Goal: Task Accomplishment & Management: Use online tool/utility

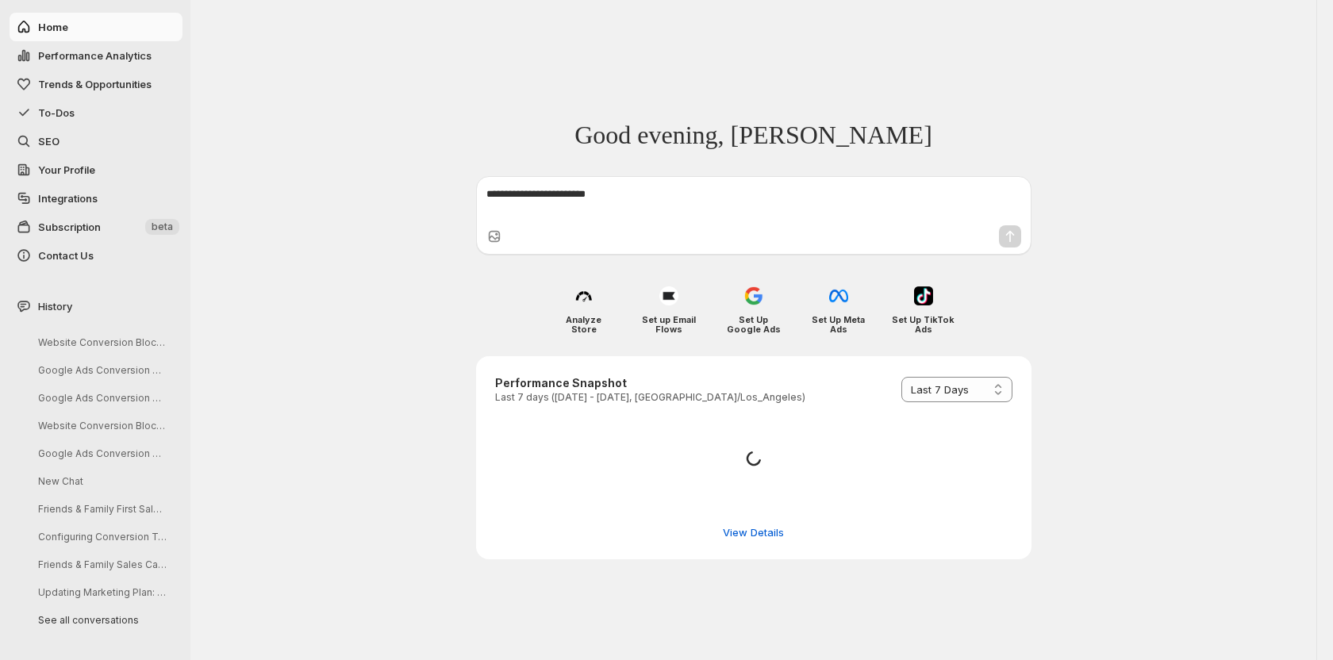
select select "*********"
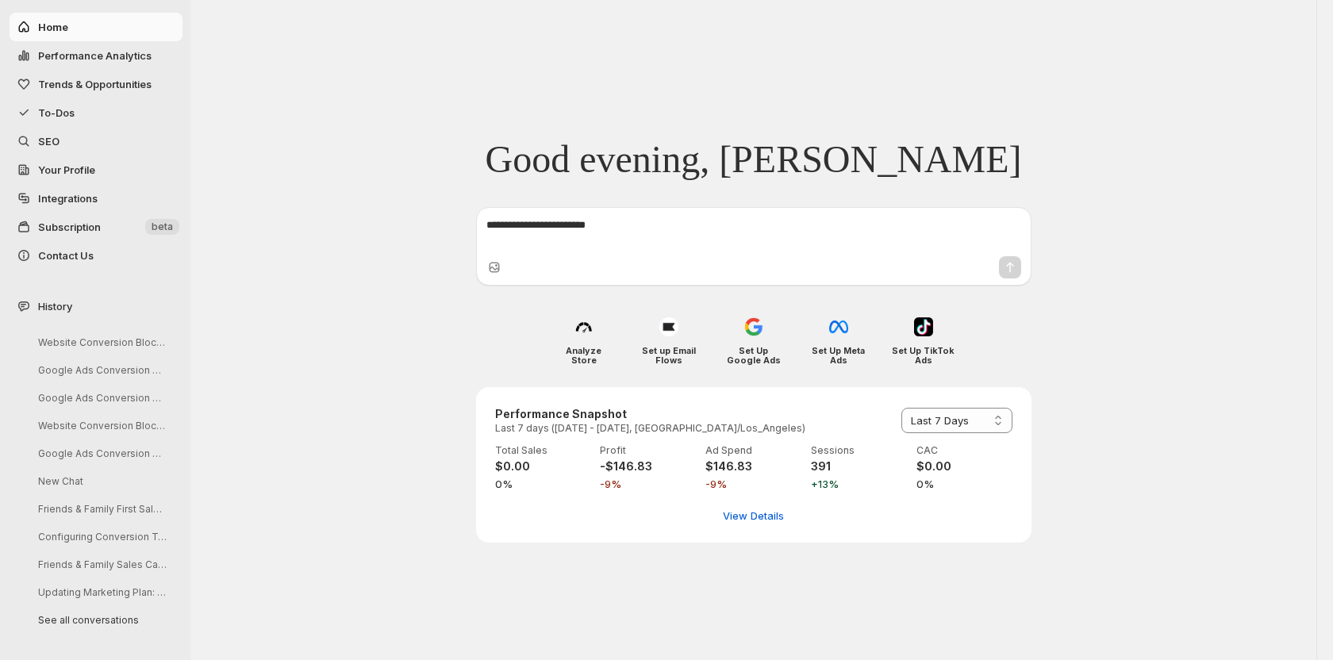
click at [70, 116] on span "To-Dos" at bounding box center [56, 112] width 36 height 13
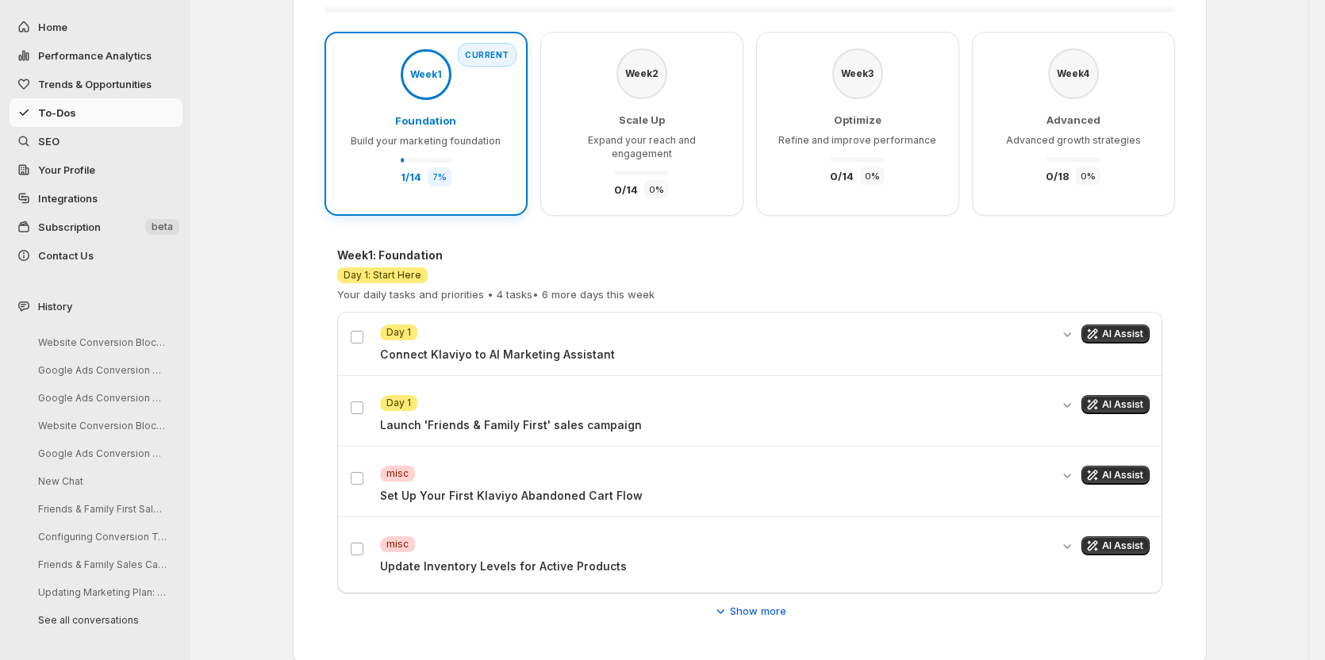
scroll to position [159, 0]
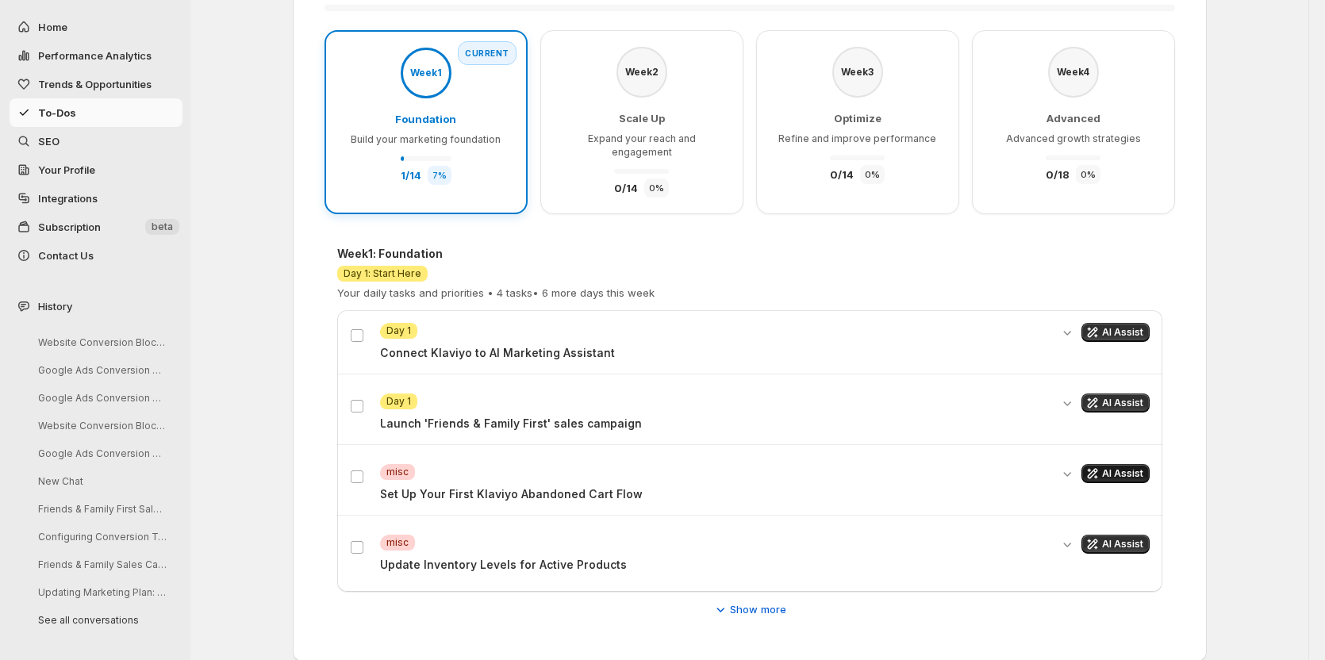
click at [1110, 467] on span "AI Assist" at bounding box center [1122, 473] width 41 height 13
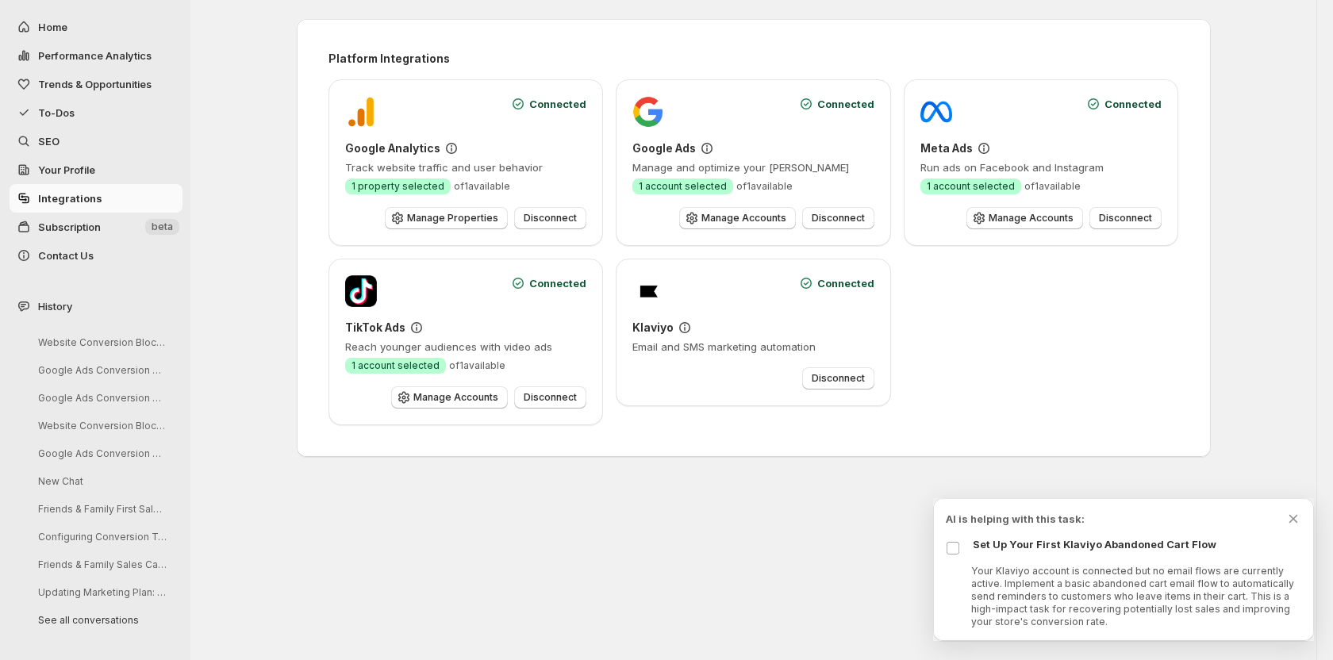
click at [60, 113] on span "To-Dos" at bounding box center [56, 112] width 36 height 13
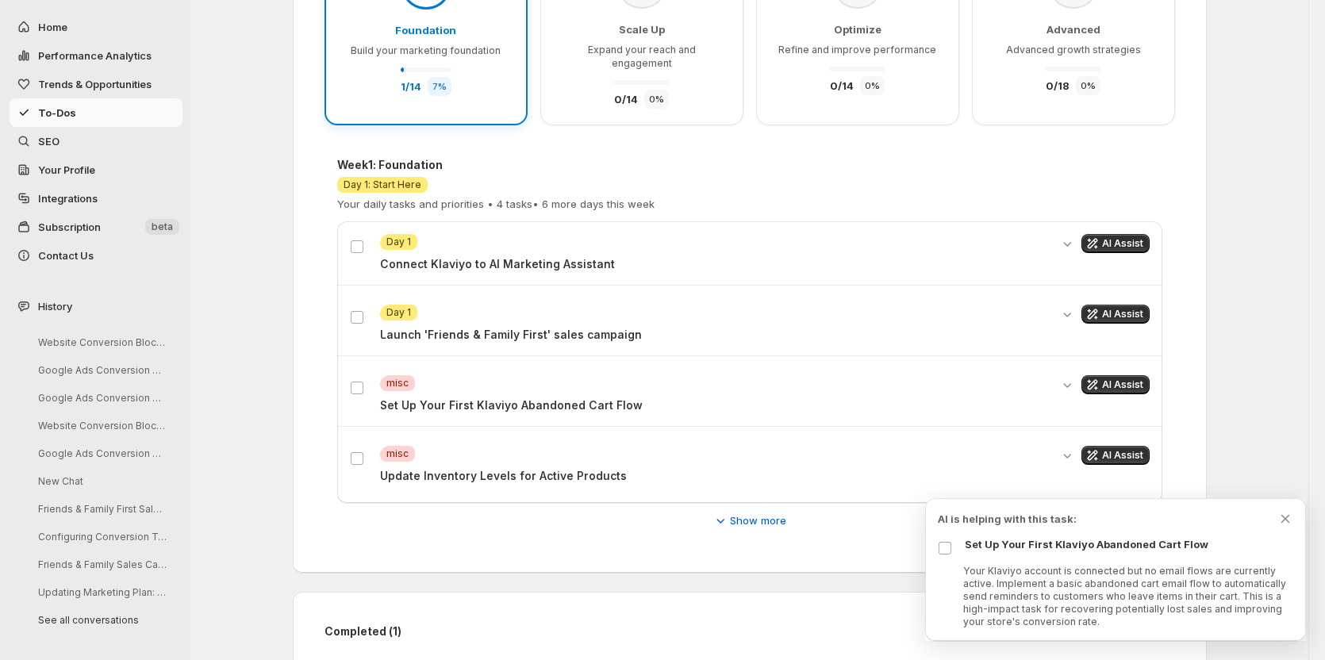
scroll to position [266, 0]
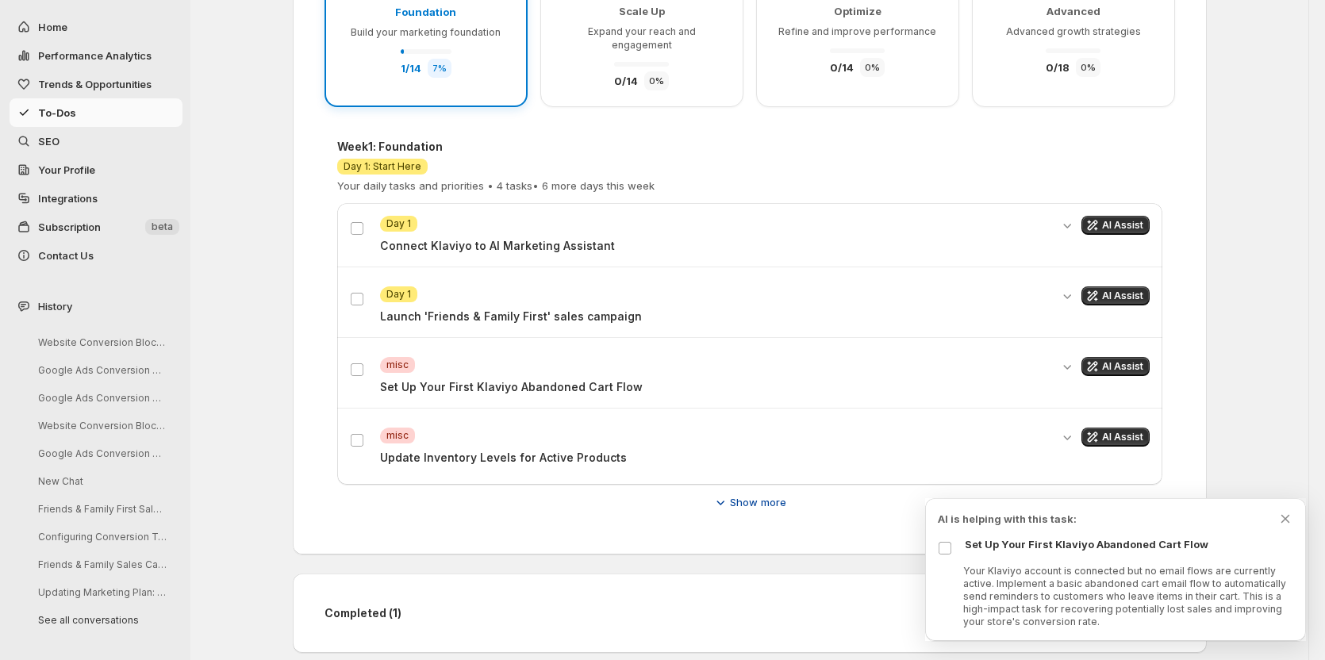
click at [755, 494] on span "Show more" at bounding box center [758, 502] width 56 height 16
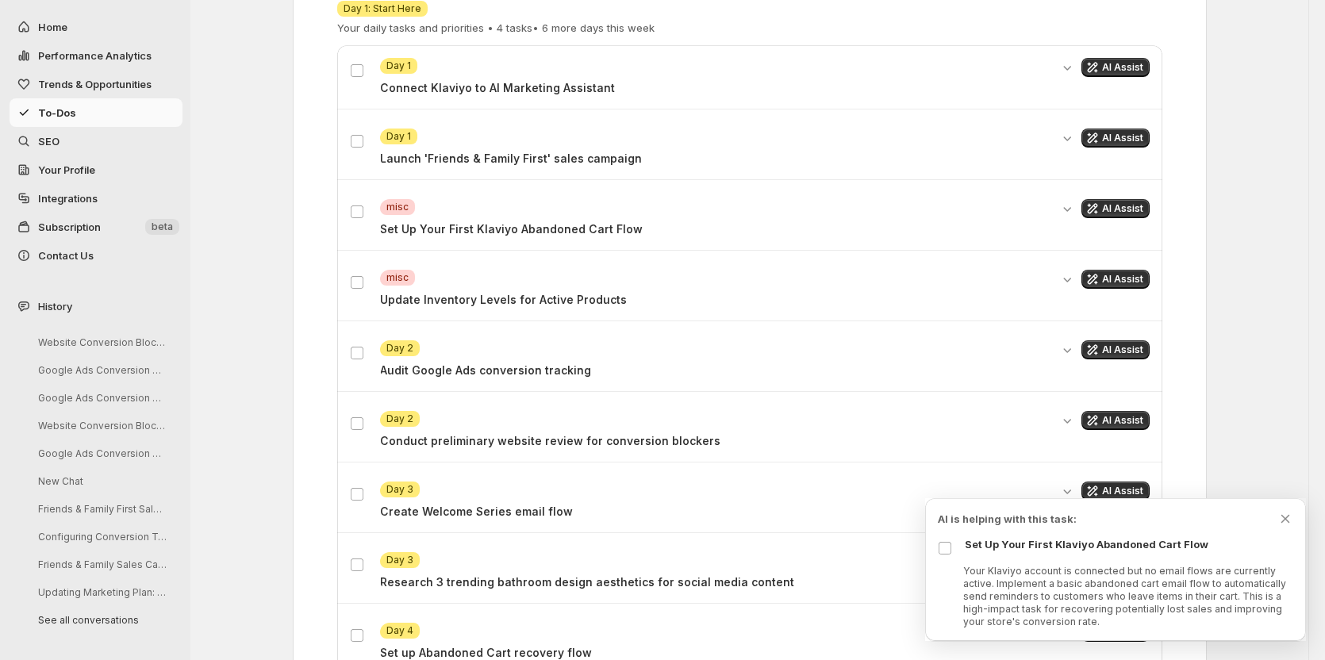
scroll to position [424, 0]
click at [1107, 272] on span "AI Assist" at bounding box center [1122, 278] width 41 height 13
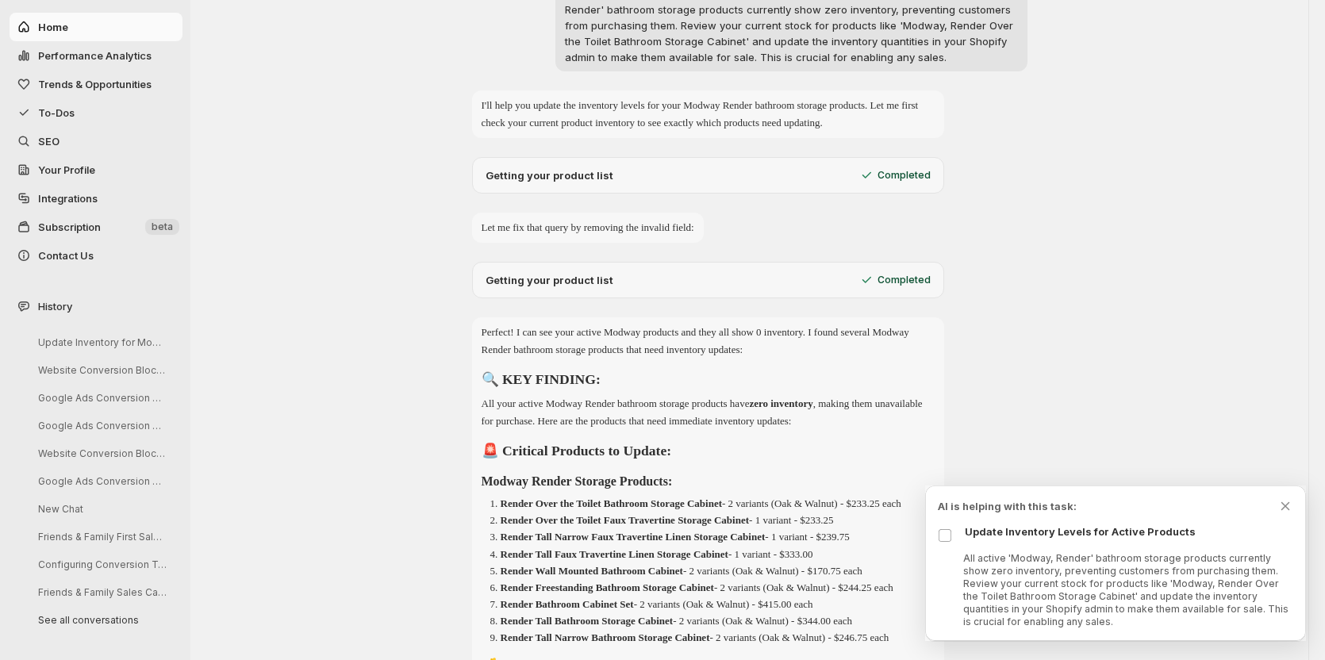
scroll to position [0, 0]
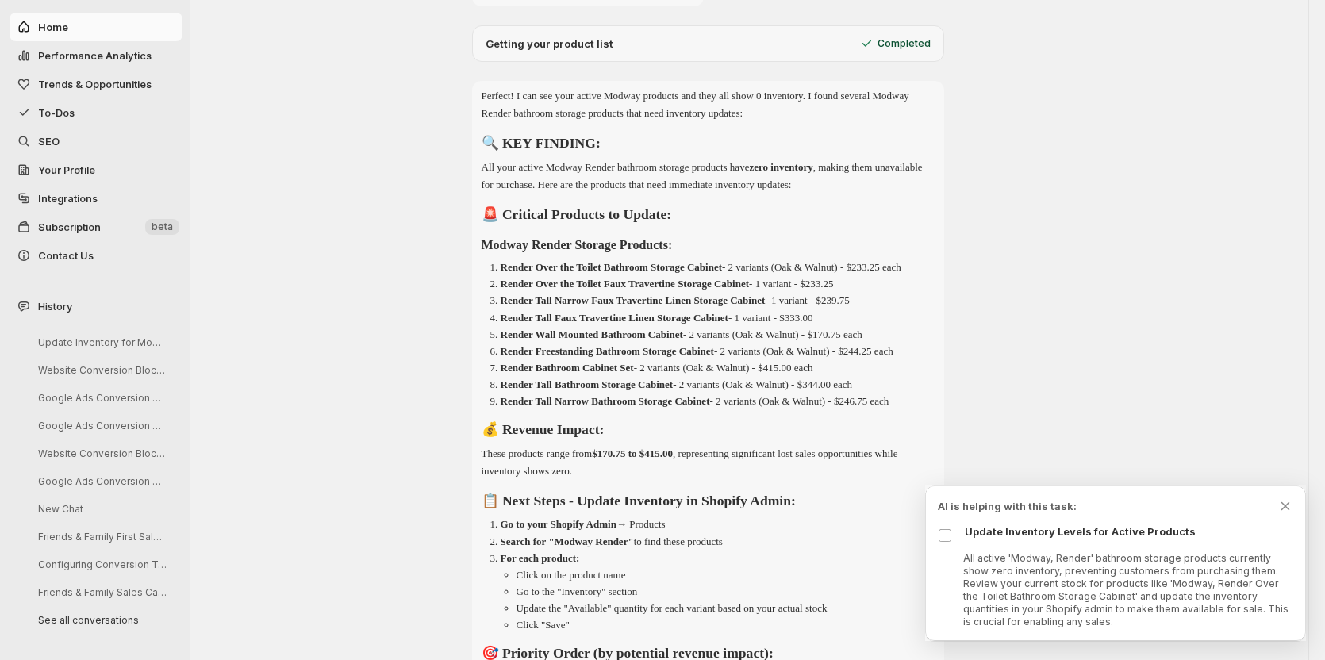
click at [60, 115] on span "To-Dos" at bounding box center [56, 112] width 36 height 13
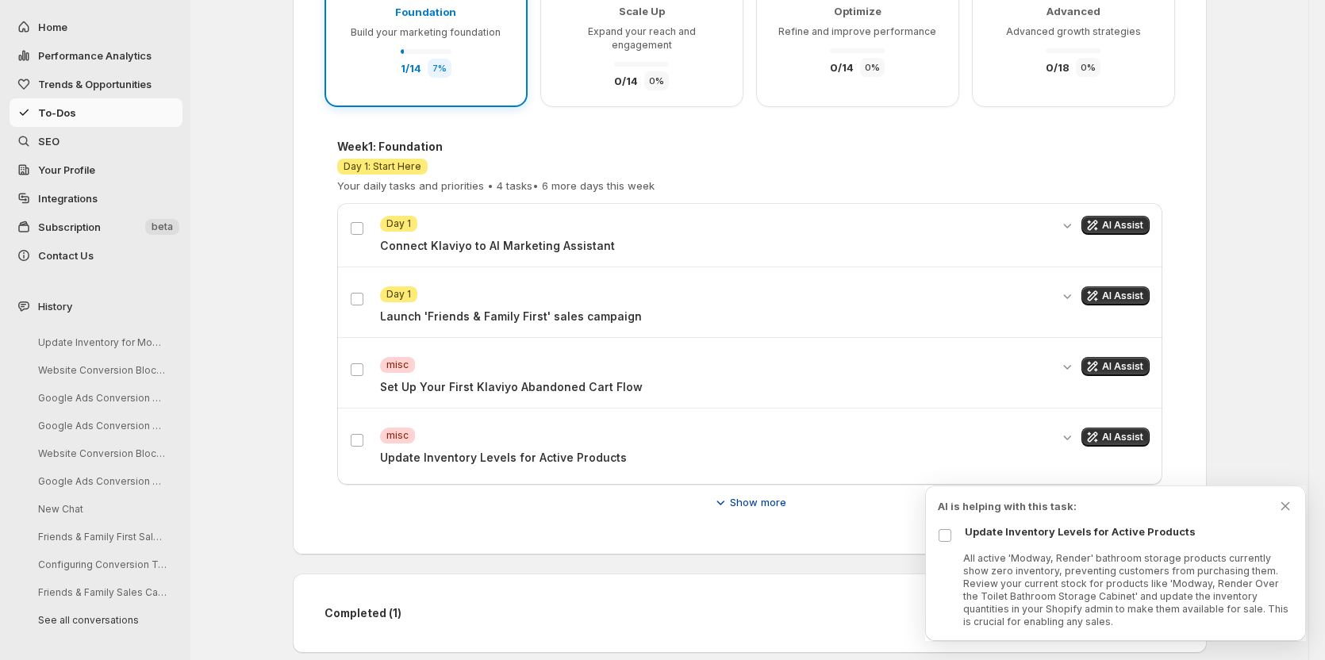
click at [755, 496] on span "Show more" at bounding box center [758, 502] width 56 height 16
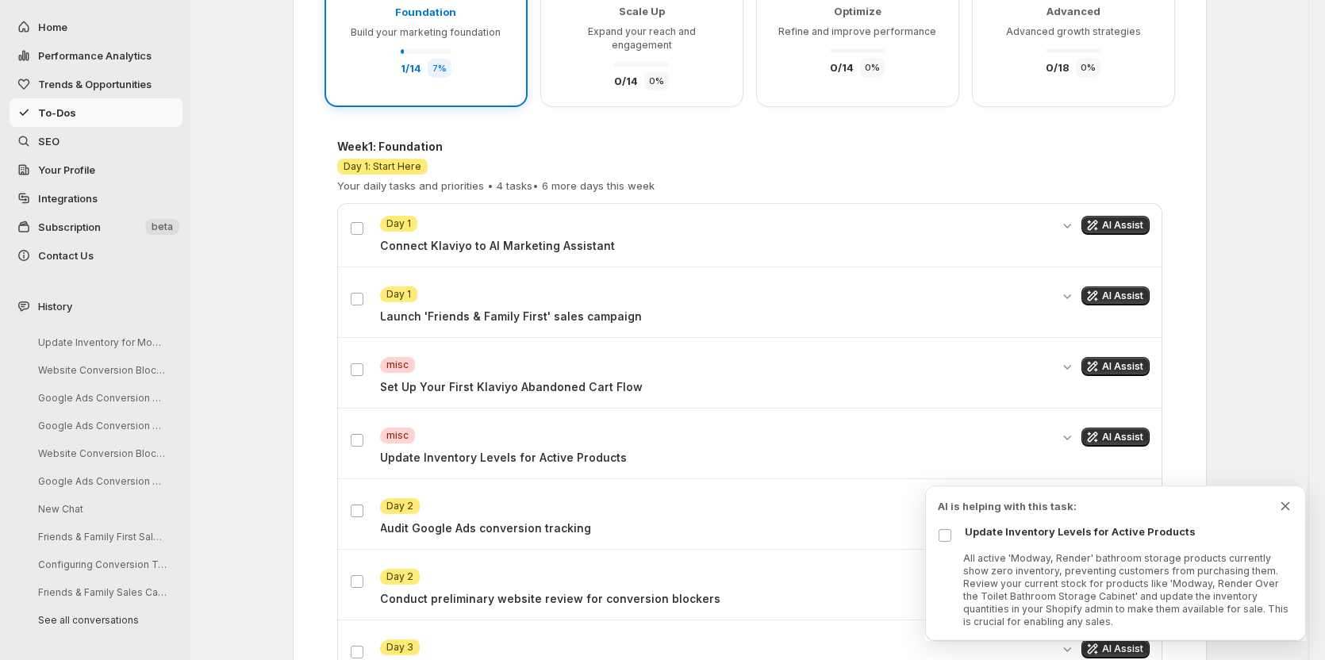
click at [1290, 505] on icon "Dismiss todo indicator" at bounding box center [1285, 506] width 16 height 16
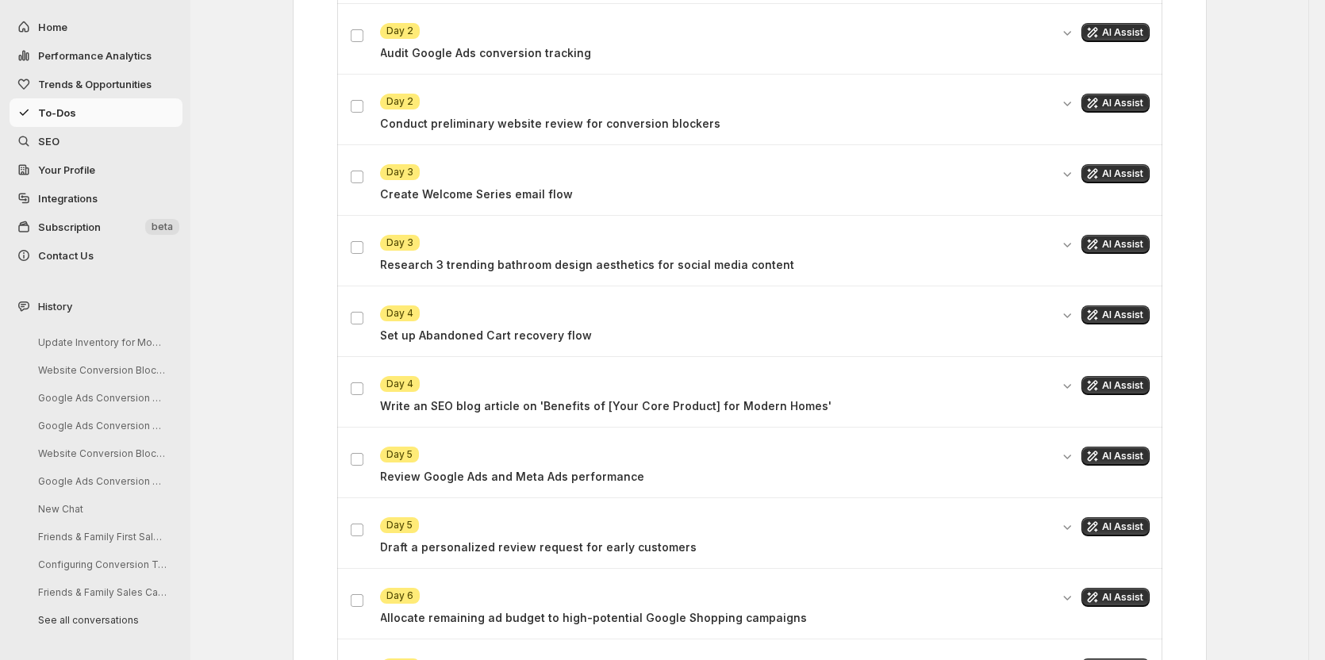
scroll to position [742, 0]
click at [257, 432] on div "To-Do's 30-Day Marketing Plan 30-Day Marketing Acceleration Plan for Early-Stag…" at bounding box center [749, 150] width 1118 height 1785
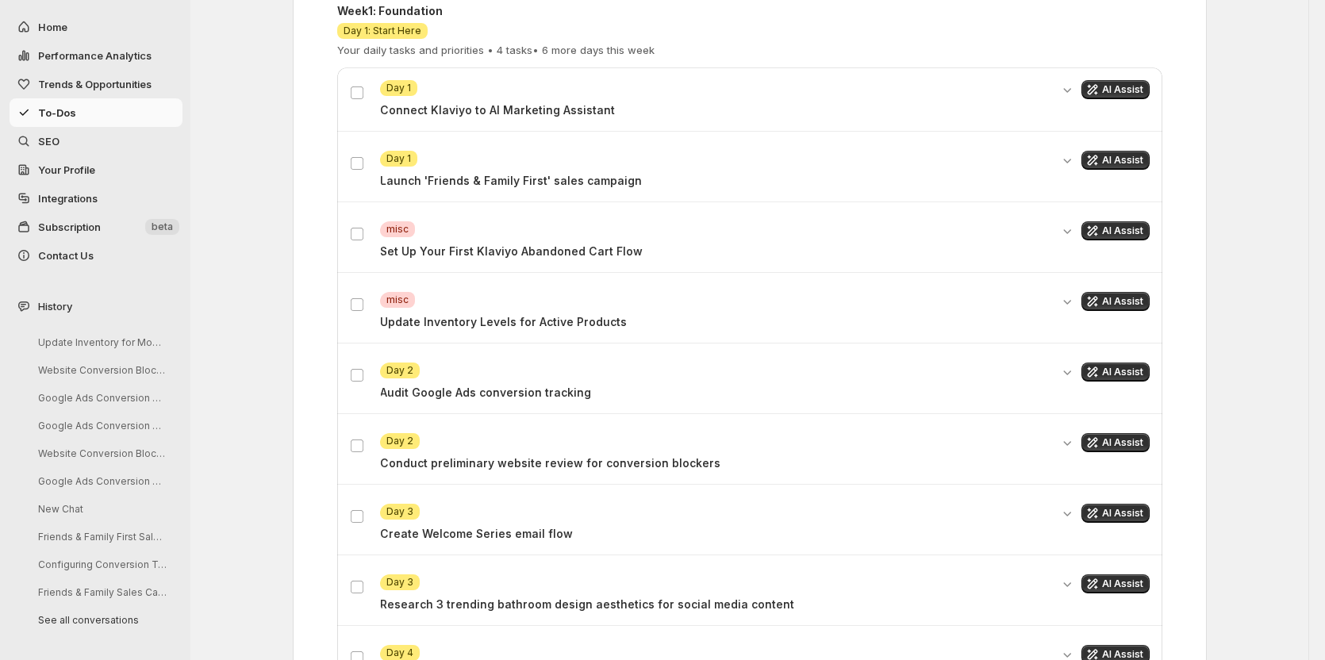
scroll to position [345, 0]
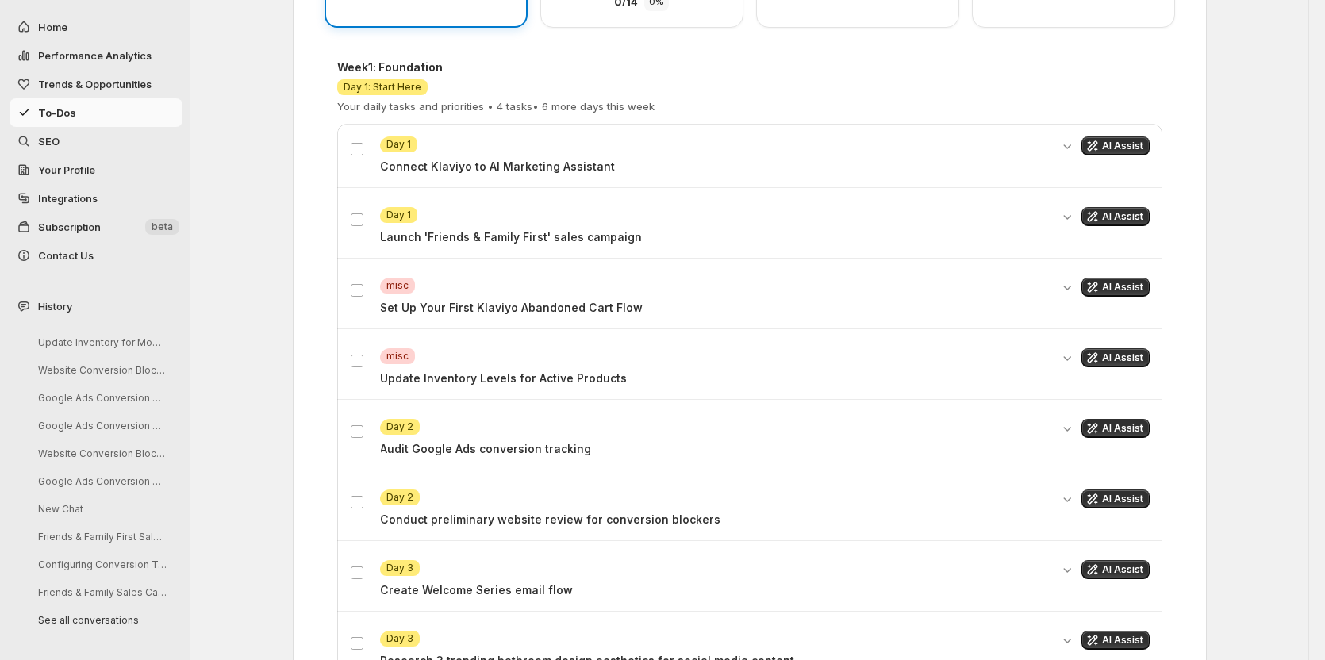
click at [275, 395] on div "To-Do's 30-Day Marketing Plan 30-Day Marketing Acceleration Plan for Early-Stag…" at bounding box center [749, 547] width 1118 height 1785
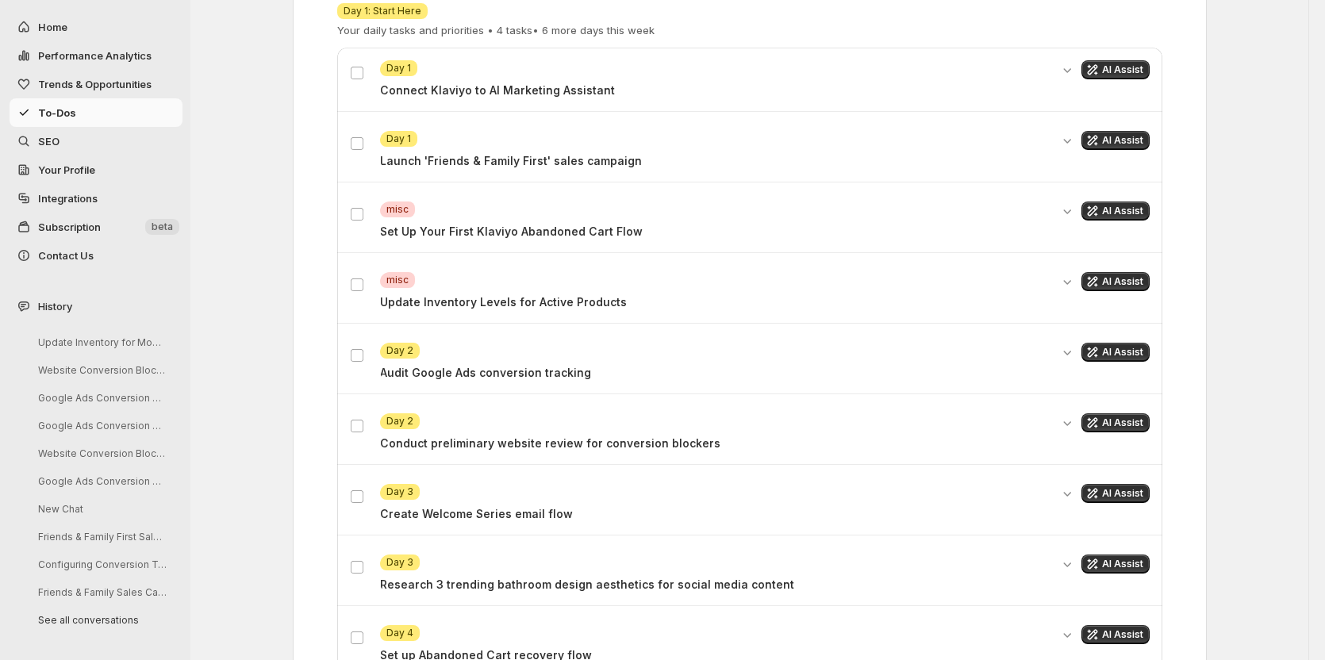
scroll to position [424, 0]
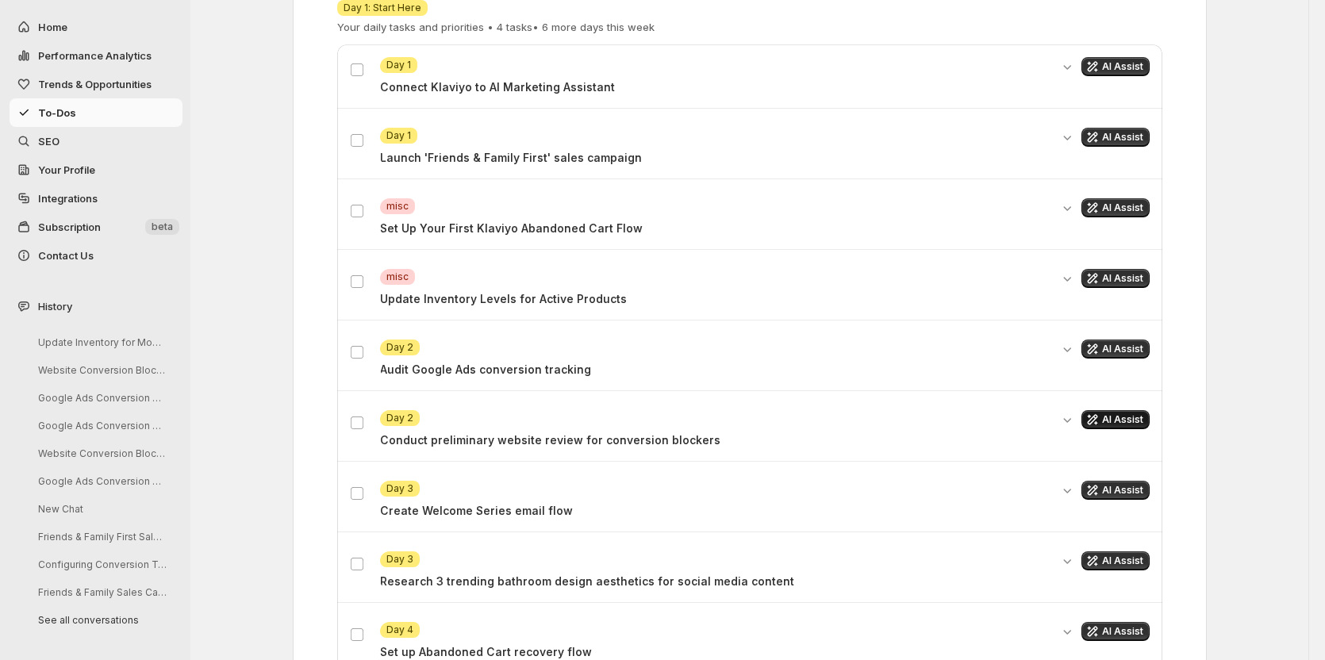
click at [1108, 413] on span "AI Assist" at bounding box center [1122, 419] width 41 height 13
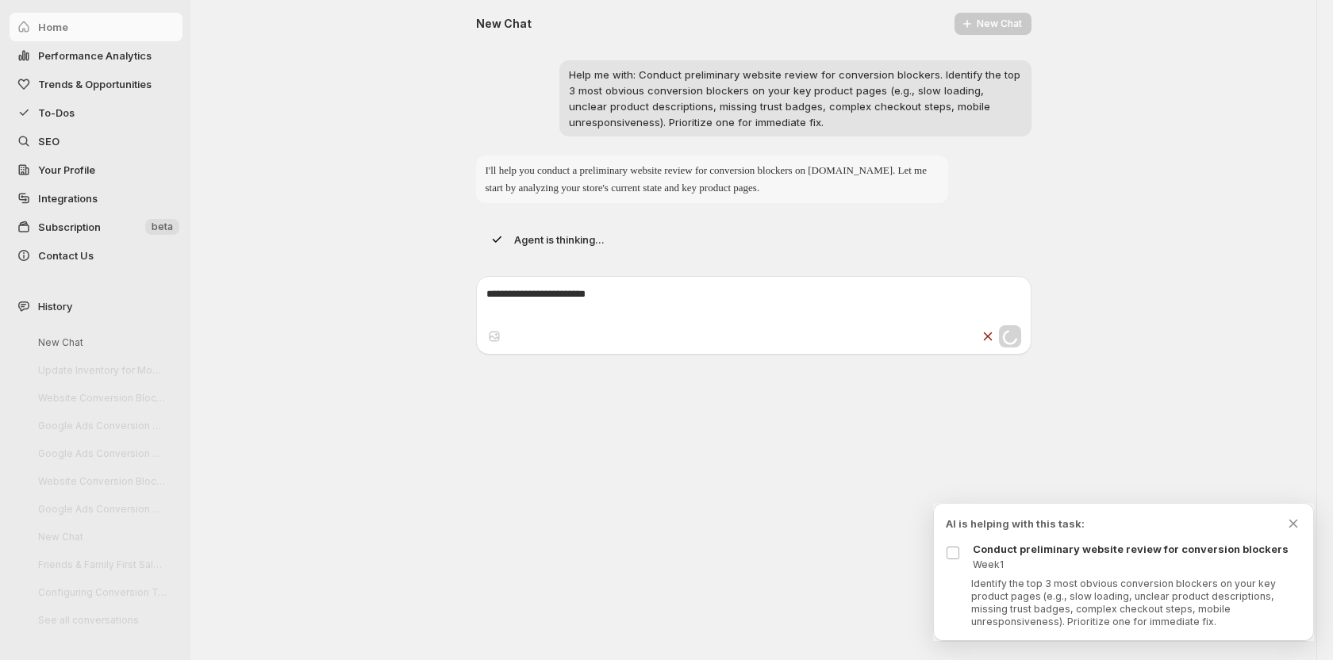
click at [1293, 523] on icon "Dismiss todo indicator" at bounding box center [1293, 524] width 9 height 8
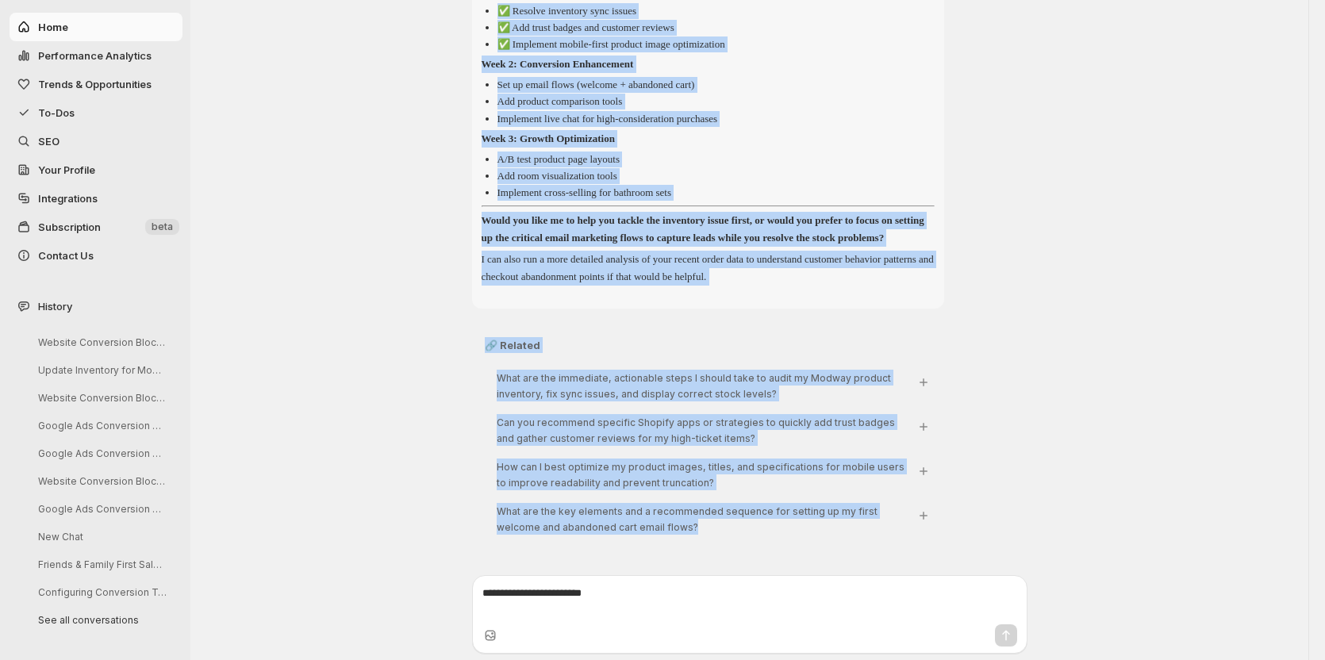
scroll to position [1589, 0]
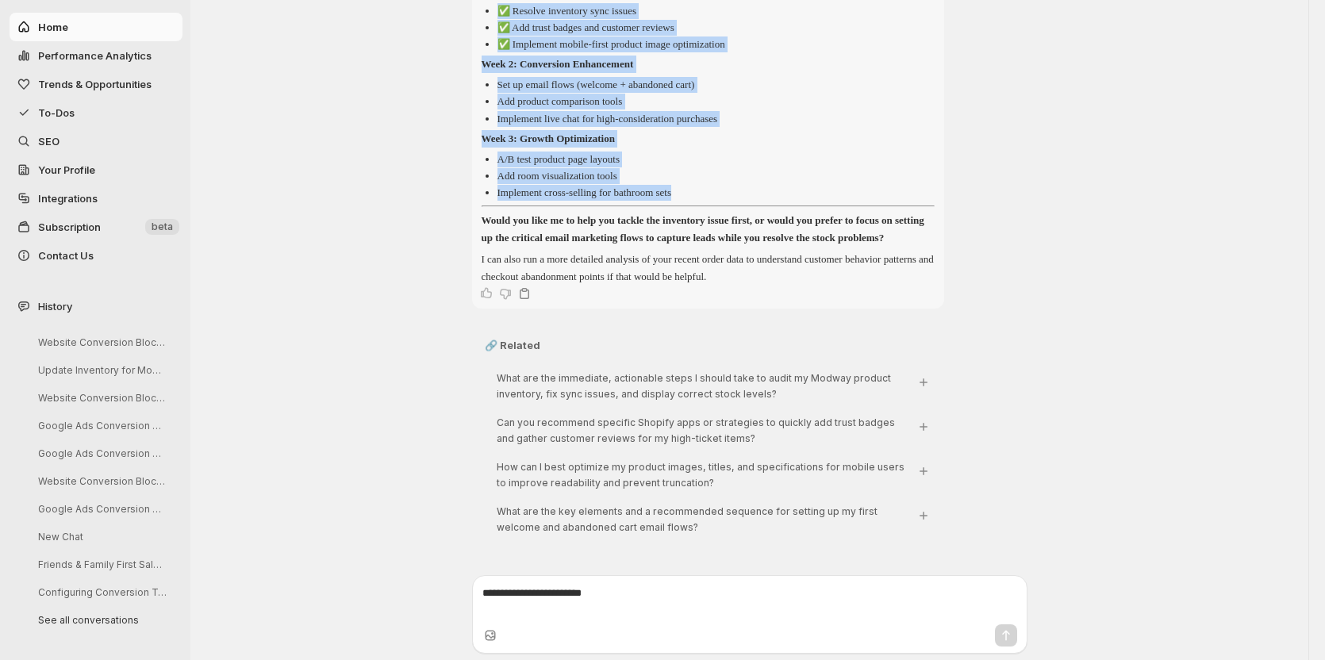
drag, startPoint x: 482, startPoint y: 167, endPoint x: 788, endPoint y: 176, distance: 306.4
copy div "Lorem ip do sitametc adi elitsedd ei temp incididunt.utl Etdolor magna, A eni a…"
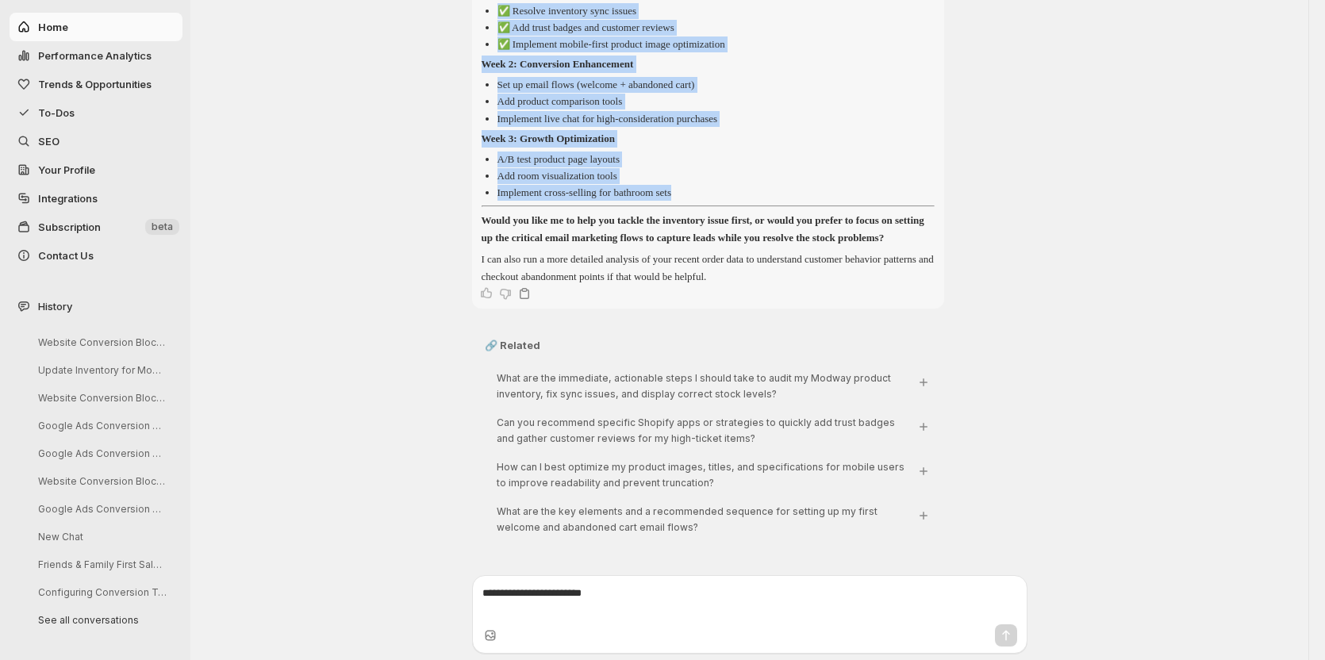
copy div "Lorem ip do sitametc adi elitsedd ei temp incididunt.utl Etdolor magna, A eni a…"
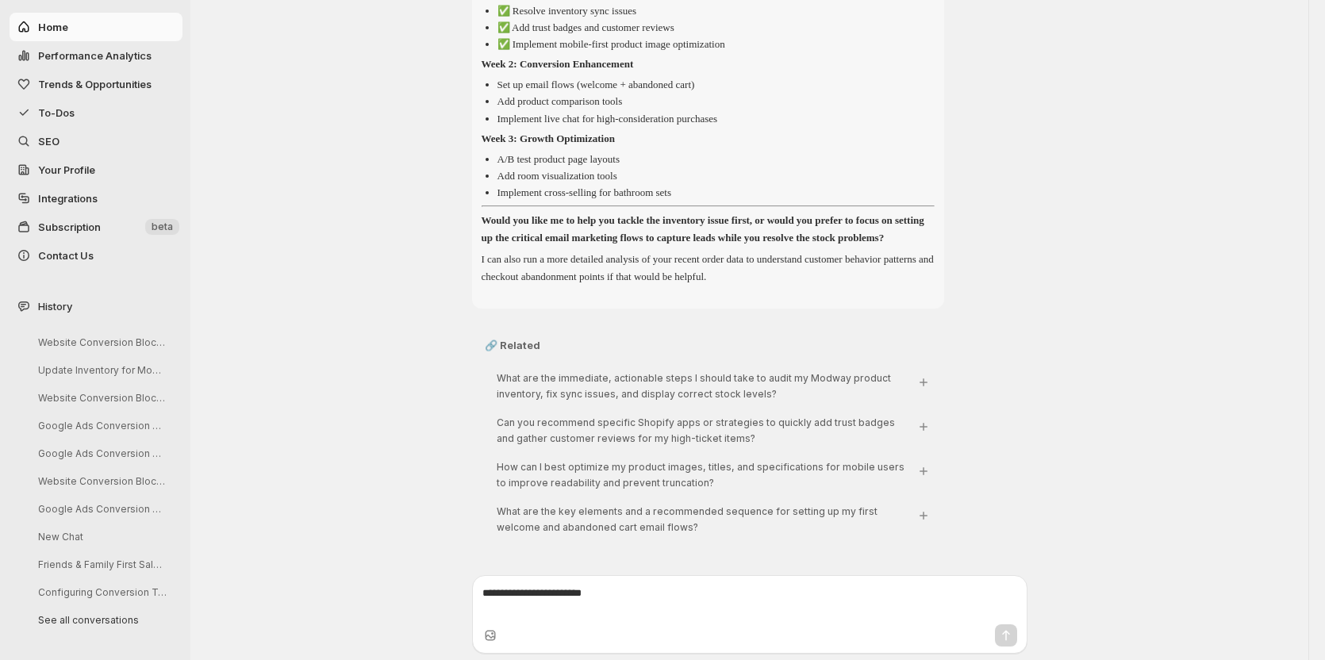
click at [1026, 434] on div "🔗 Related What are the immediate, actionable steps I should take to audit my Mo…" at bounding box center [749, 439] width 555 height 222
click at [63, 115] on span "To-Dos" at bounding box center [56, 112] width 36 height 13
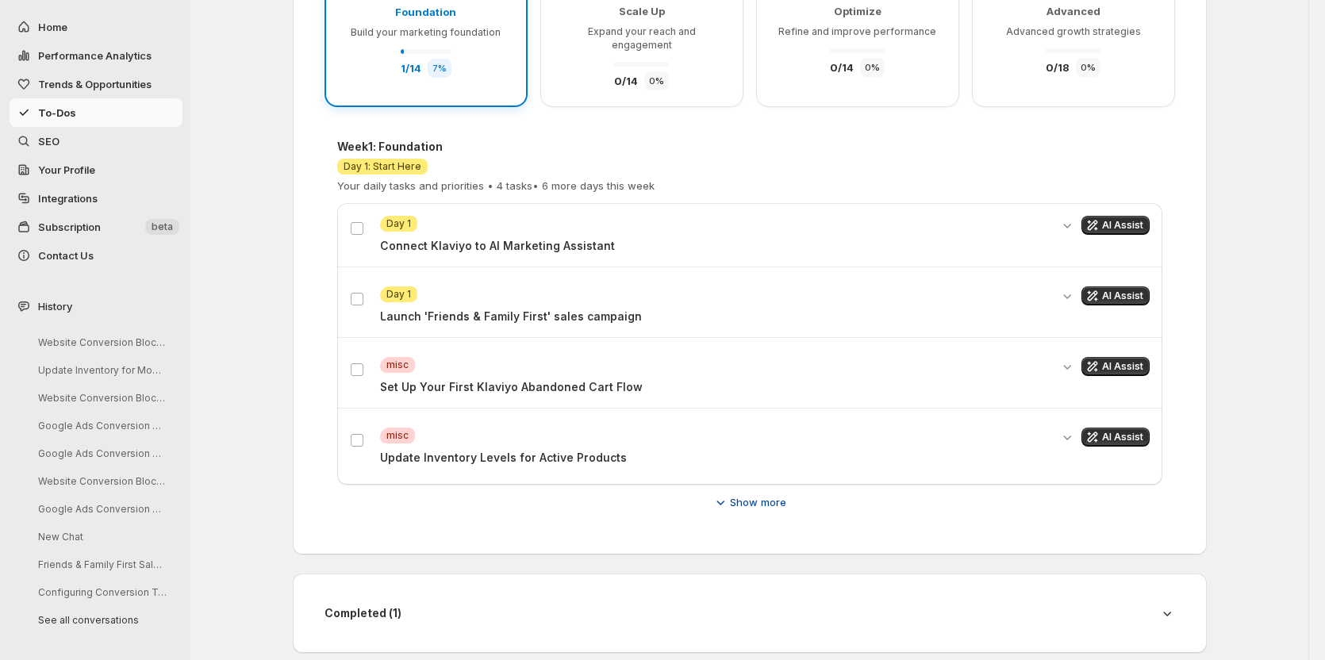
click at [747, 490] on button "Show more" at bounding box center [749, 502] width 93 height 25
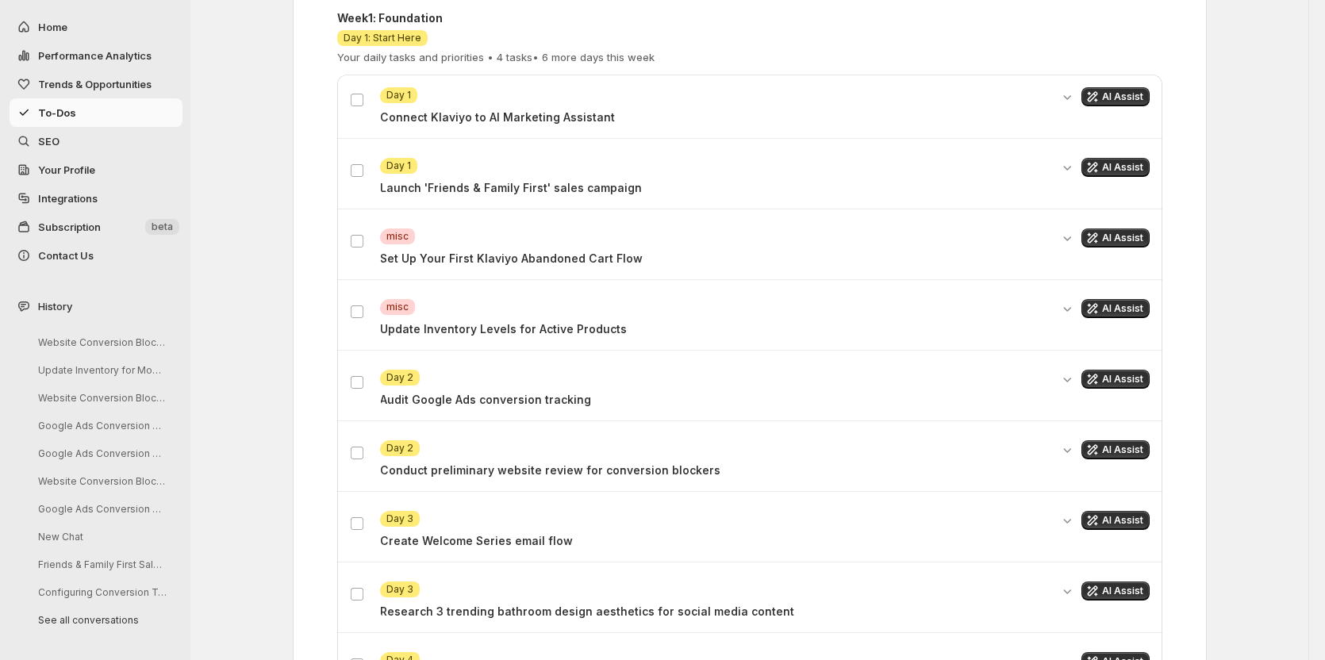
scroll to position [424, 0]
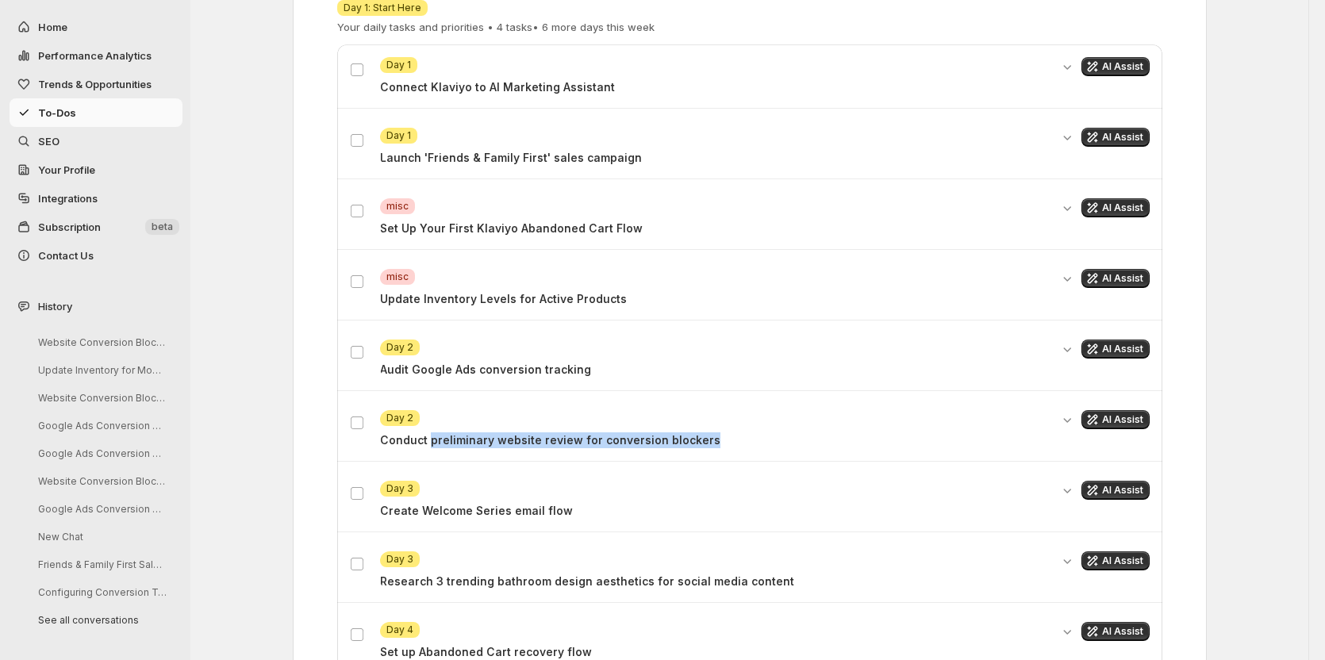
drag, startPoint x: 432, startPoint y: 432, endPoint x: 705, endPoint y: 432, distance: 272.1
click at [705, 432] on p "Conduct preliminary website review for conversion blockers" at bounding box center [715, 440] width 670 height 16
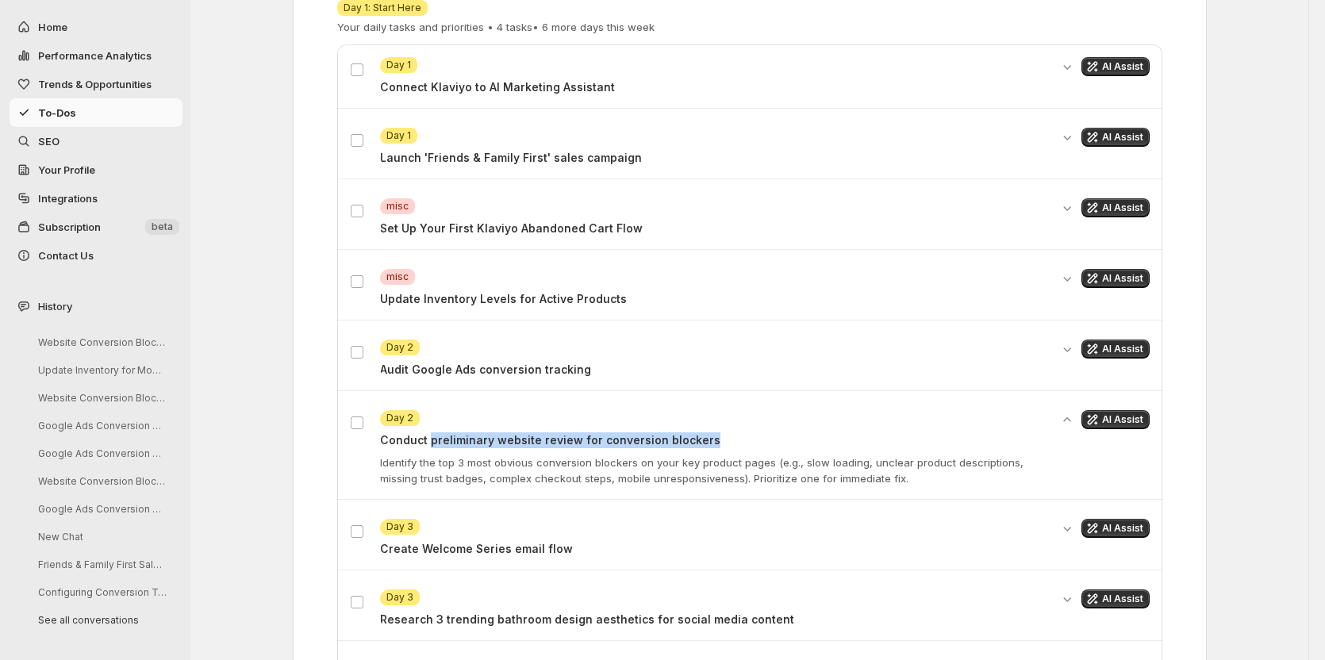
copy p "preliminary website review for conversion blockers"
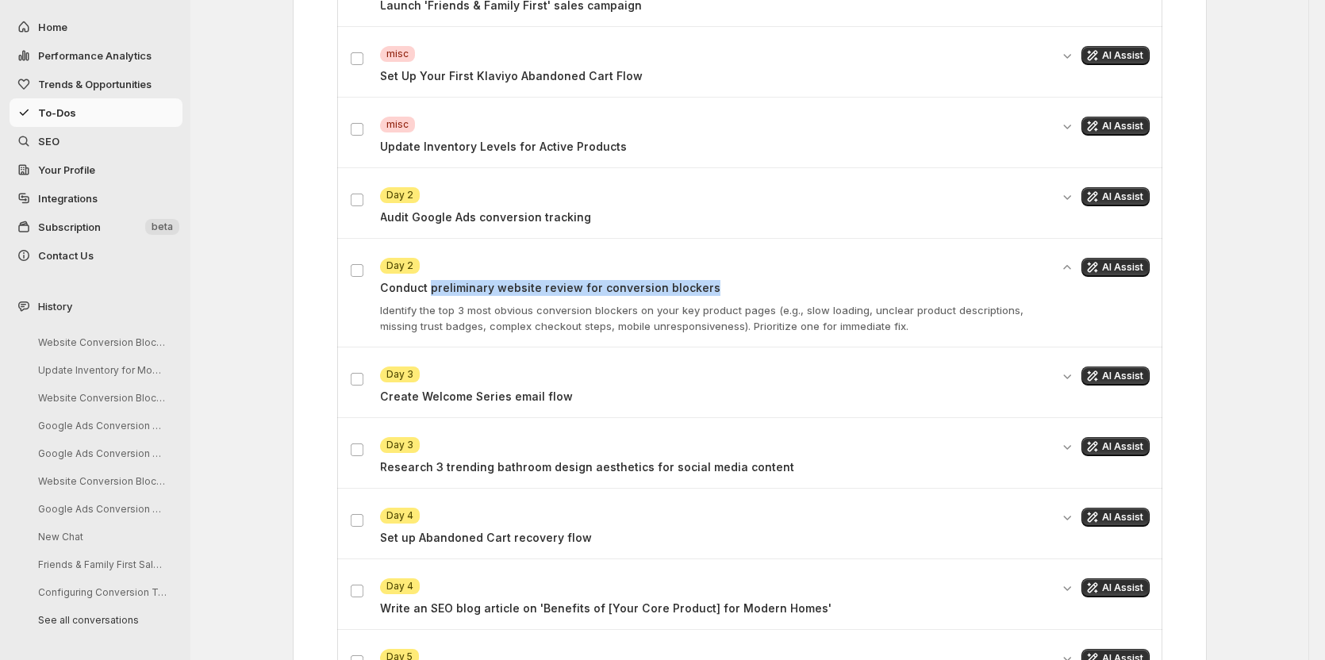
scroll to position [583, 0]
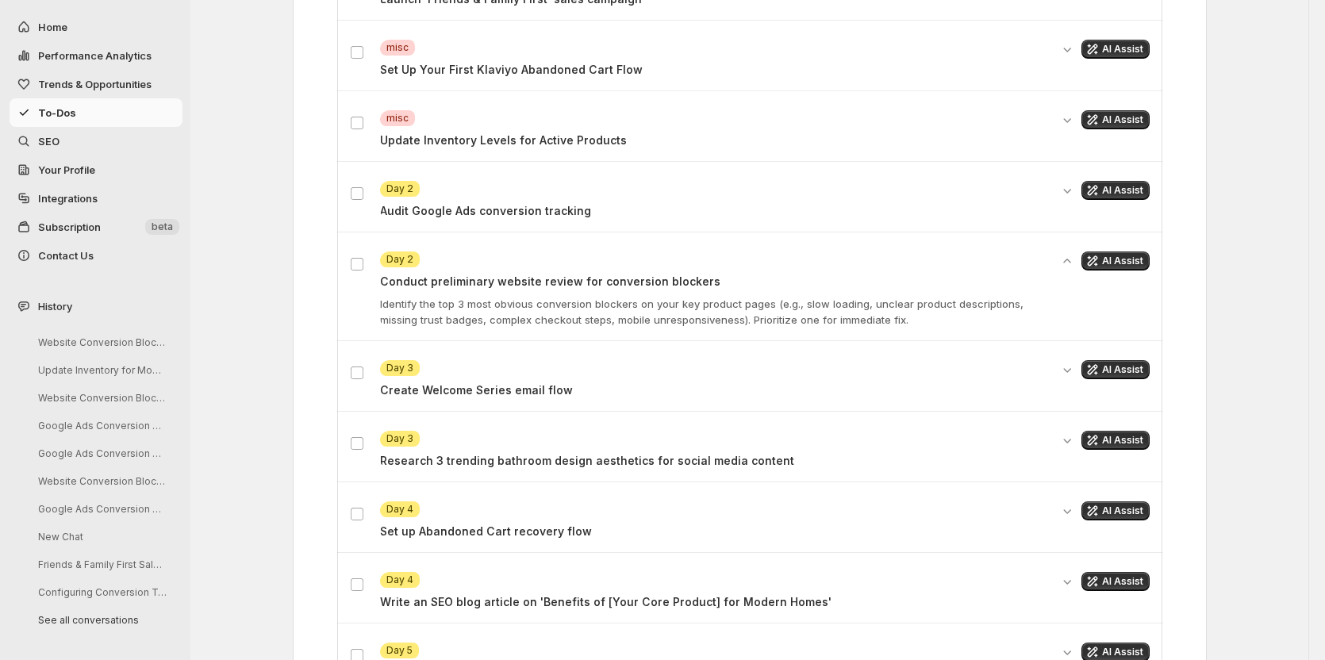
click at [234, 501] on div "To-Do's 30-Day Marketing Plan 30-Day Marketing Acceleration Plan for Early-Stag…" at bounding box center [749, 328] width 1118 height 1823
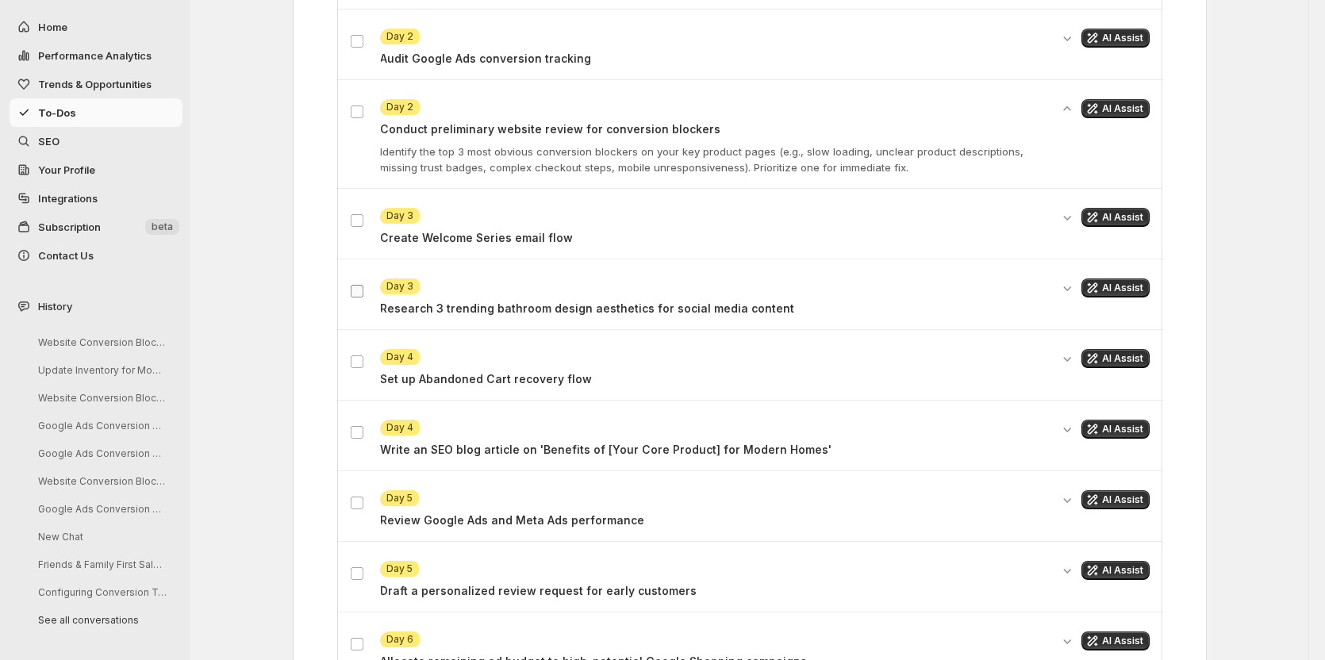
scroll to position [742, 0]
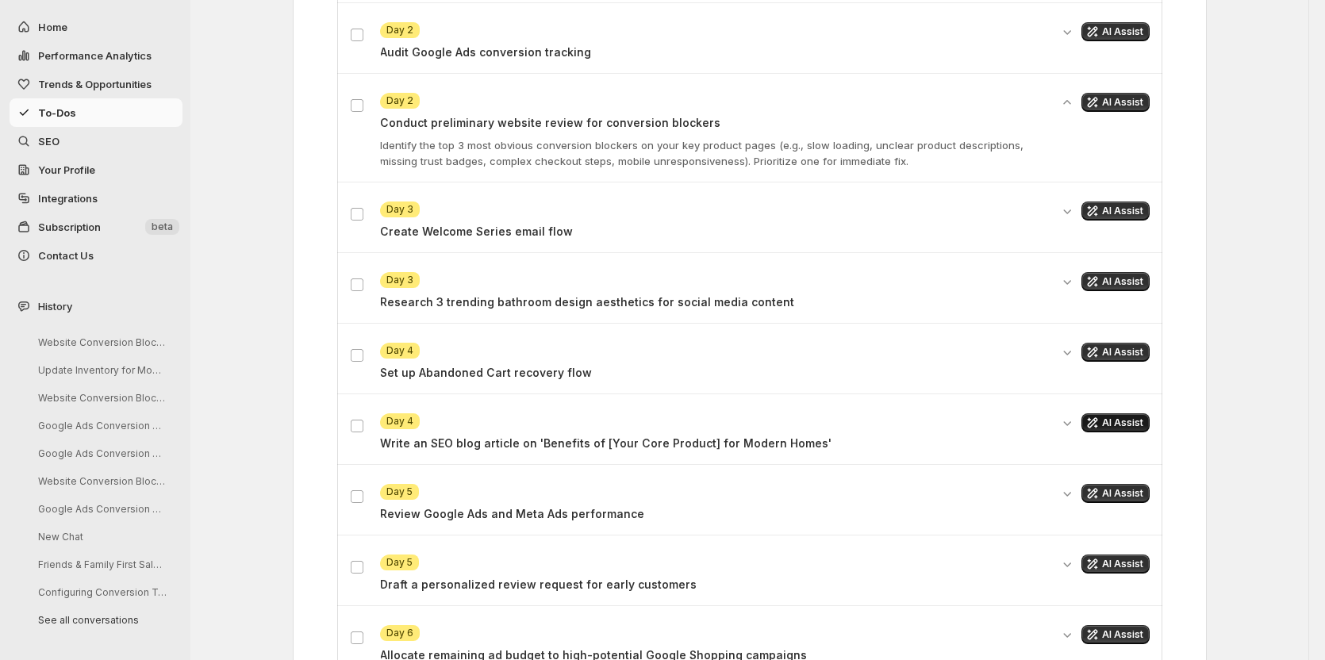
click at [1115, 417] on span "AI Assist" at bounding box center [1122, 423] width 41 height 13
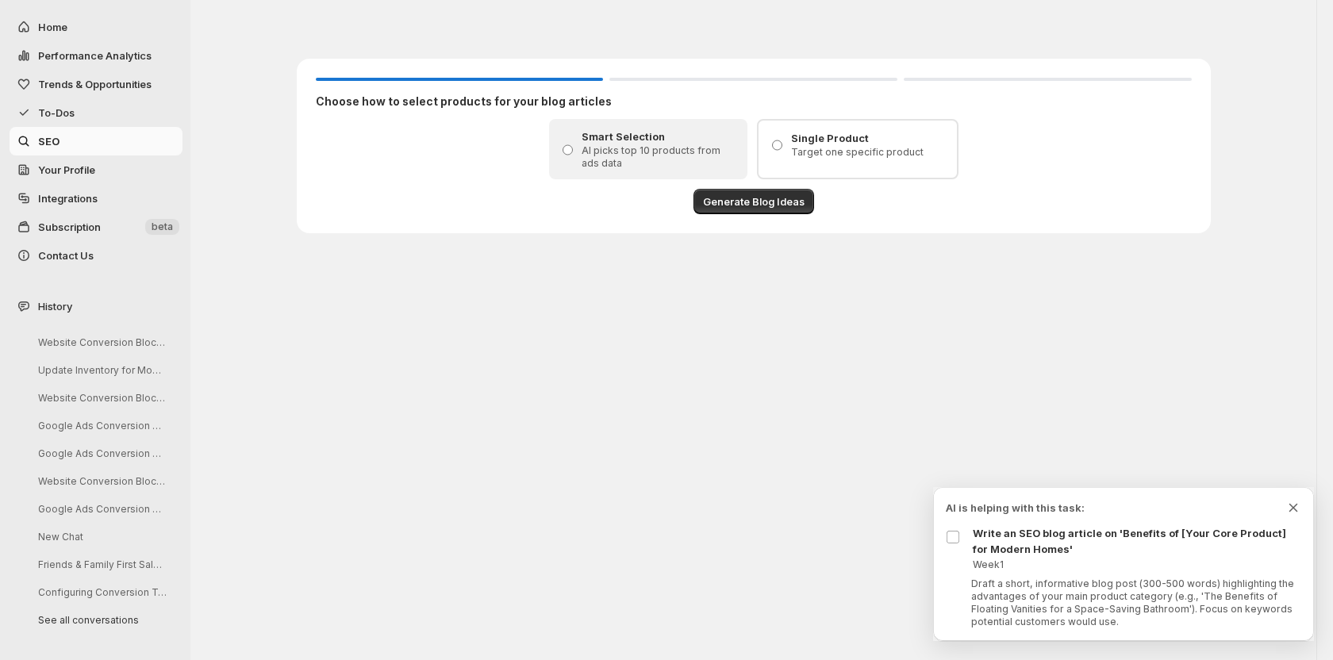
click at [1294, 505] on icon "Dismiss todo indicator" at bounding box center [1293, 508] width 16 height 16
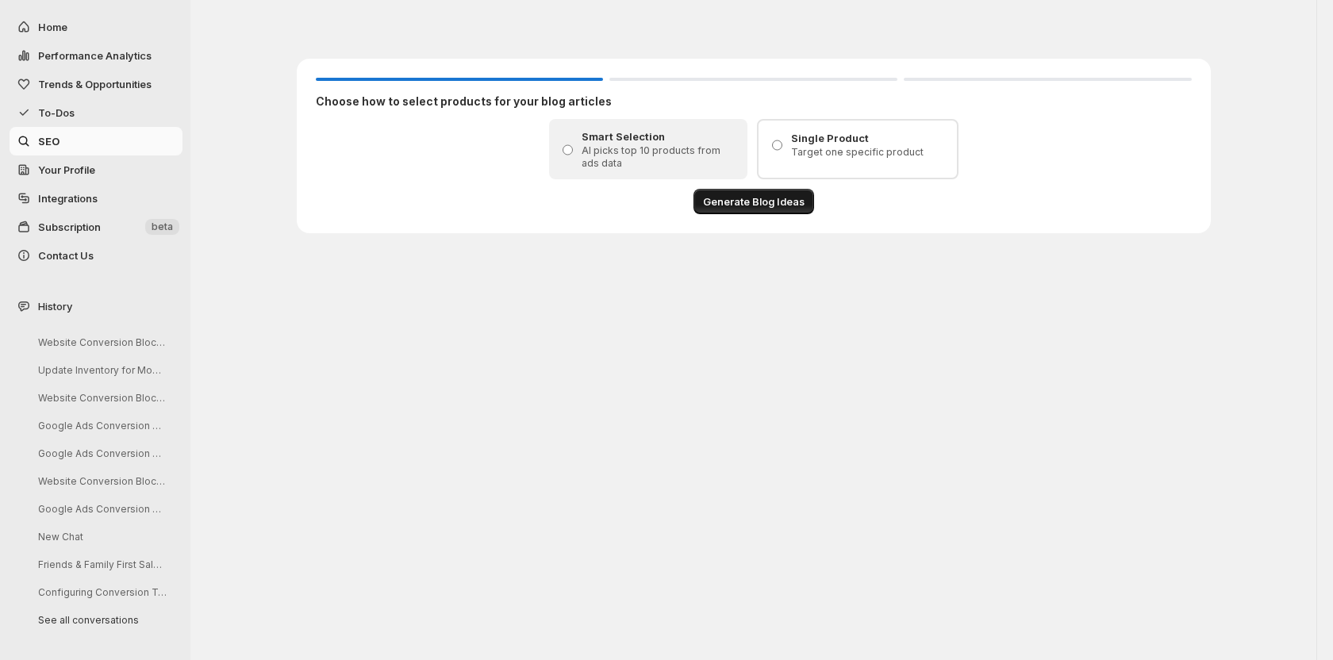
click at [732, 195] on span "Generate Blog Ideas" at bounding box center [754, 202] width 102 height 16
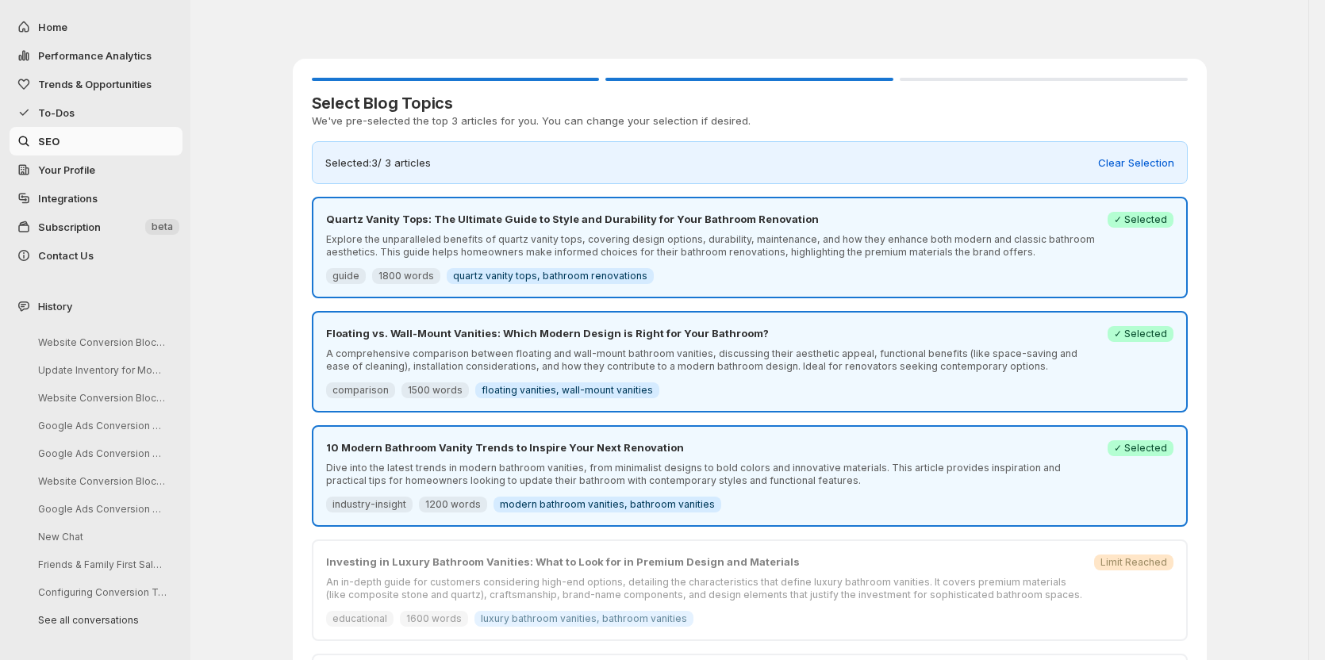
click at [505, 222] on p "Quartz Vanity Tops: The Ultimate Guide to Style and Durability for Your Bathroo…" at bounding box center [712, 219] width 772 height 16
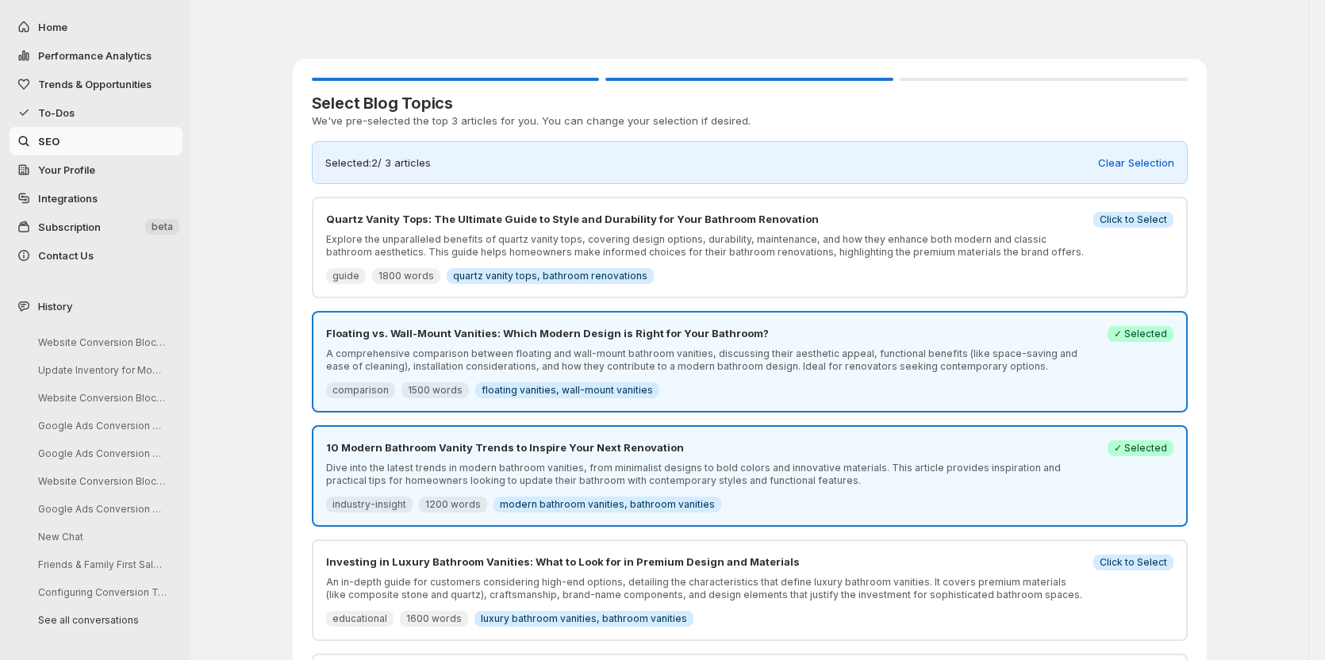
click at [1147, 348] on div "Floating vs. Wall-Mount Vanities: Which Modern Design is Right for Your Bathroo…" at bounding box center [749, 361] width 847 height 73
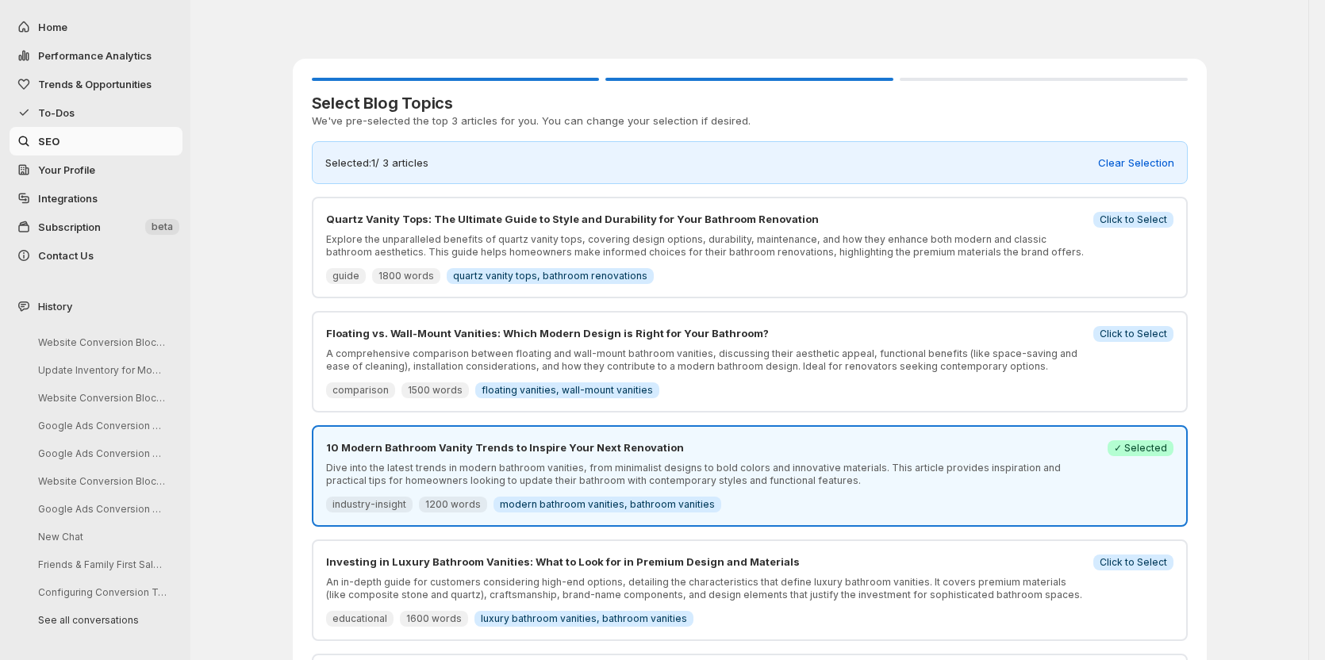
click at [1147, 348] on div "Floating vs. Wall-Mount Vanities: Which Modern Design is Right for Your Bathroo…" at bounding box center [749, 361] width 847 height 73
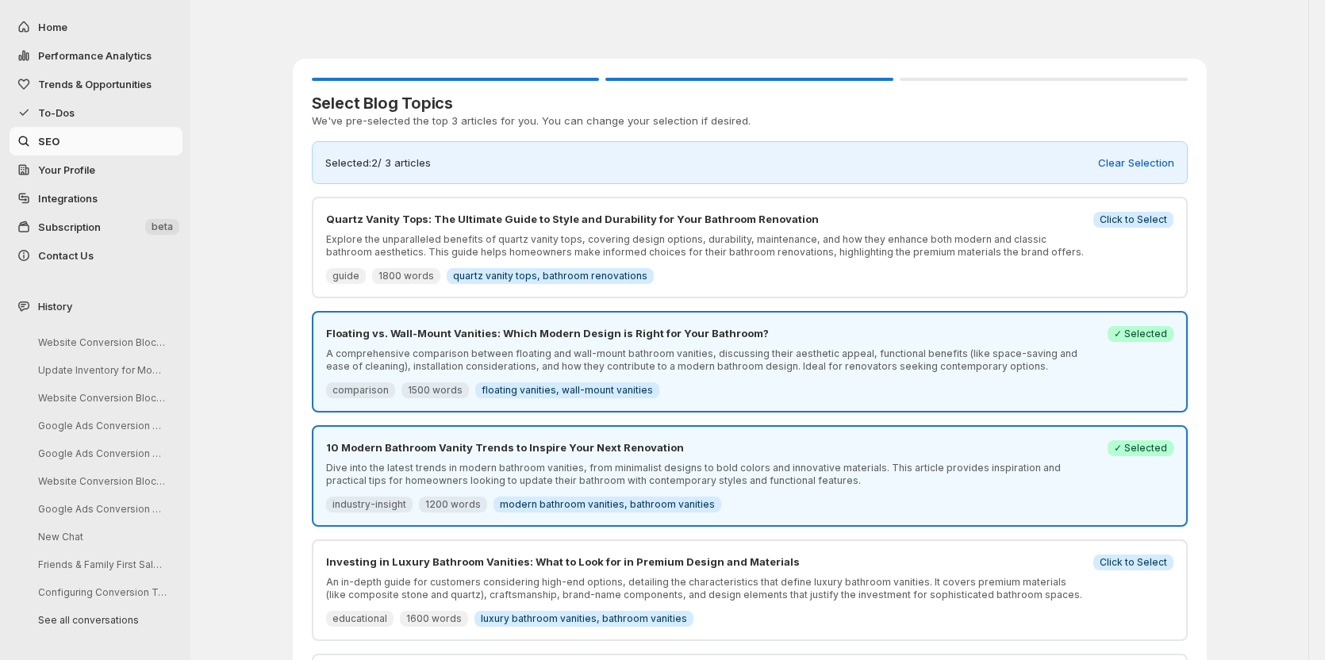
click at [1126, 270] on div "Quartz Vanity Tops: The Ultimate Guide to Style and Durability for Your Bathroo…" at bounding box center [749, 247] width 847 height 73
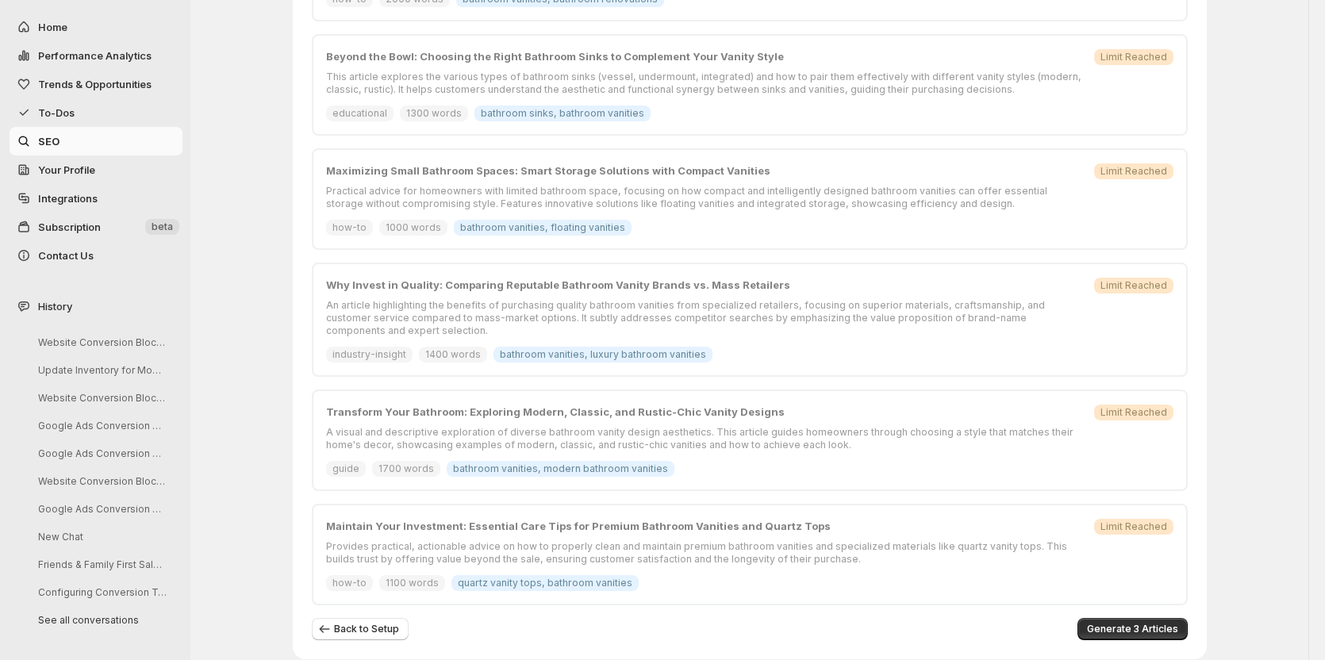
scroll to position [752, 0]
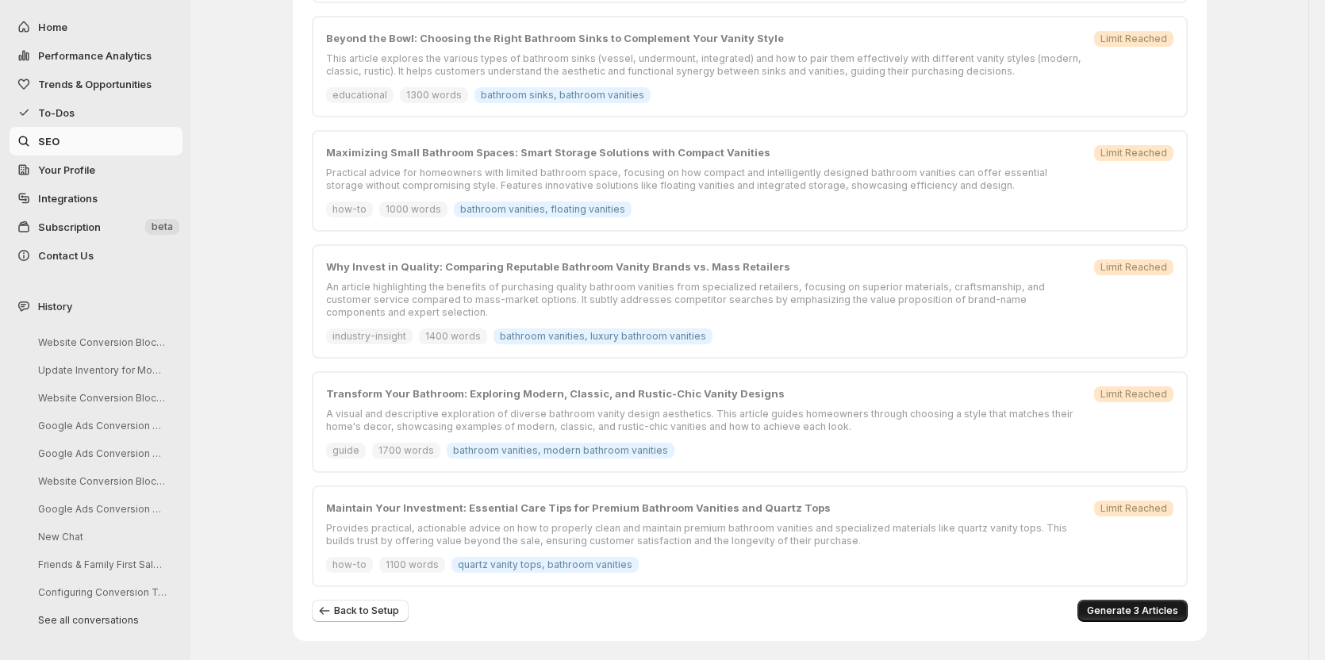
click at [1139, 608] on span "Generate 3 Articles" at bounding box center [1132, 611] width 91 height 13
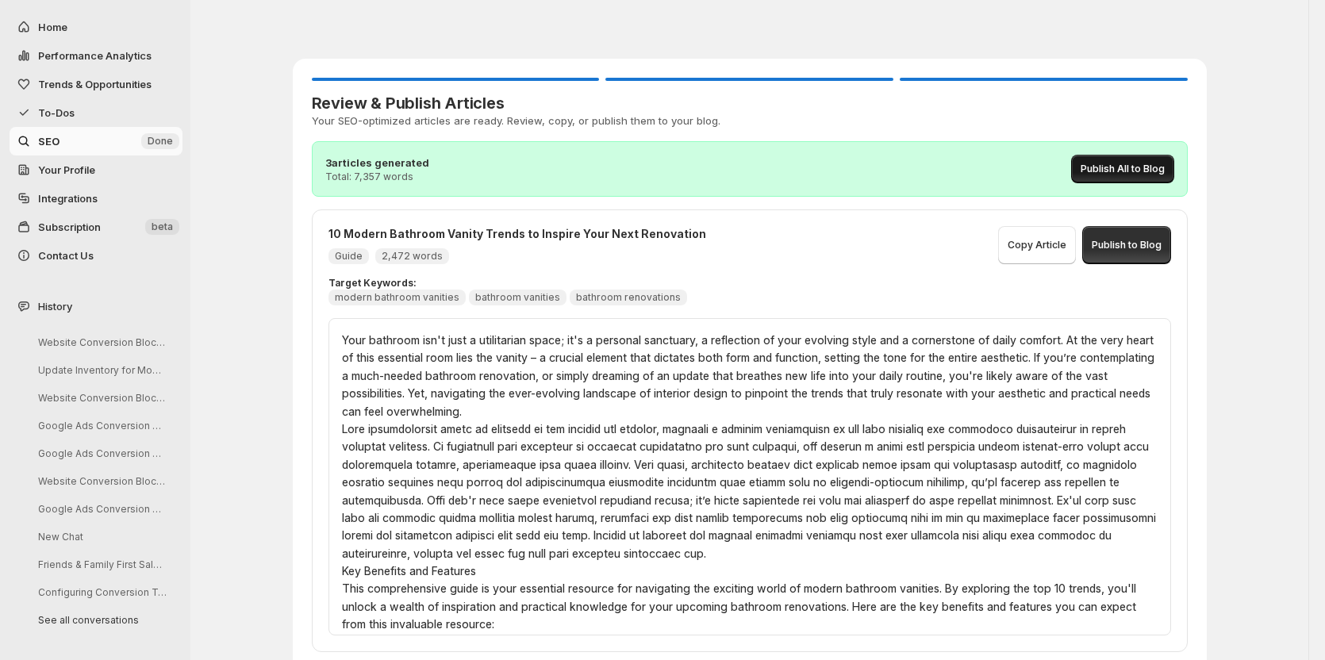
click at [1141, 164] on span "Publish All to Blog" at bounding box center [1123, 169] width 84 height 13
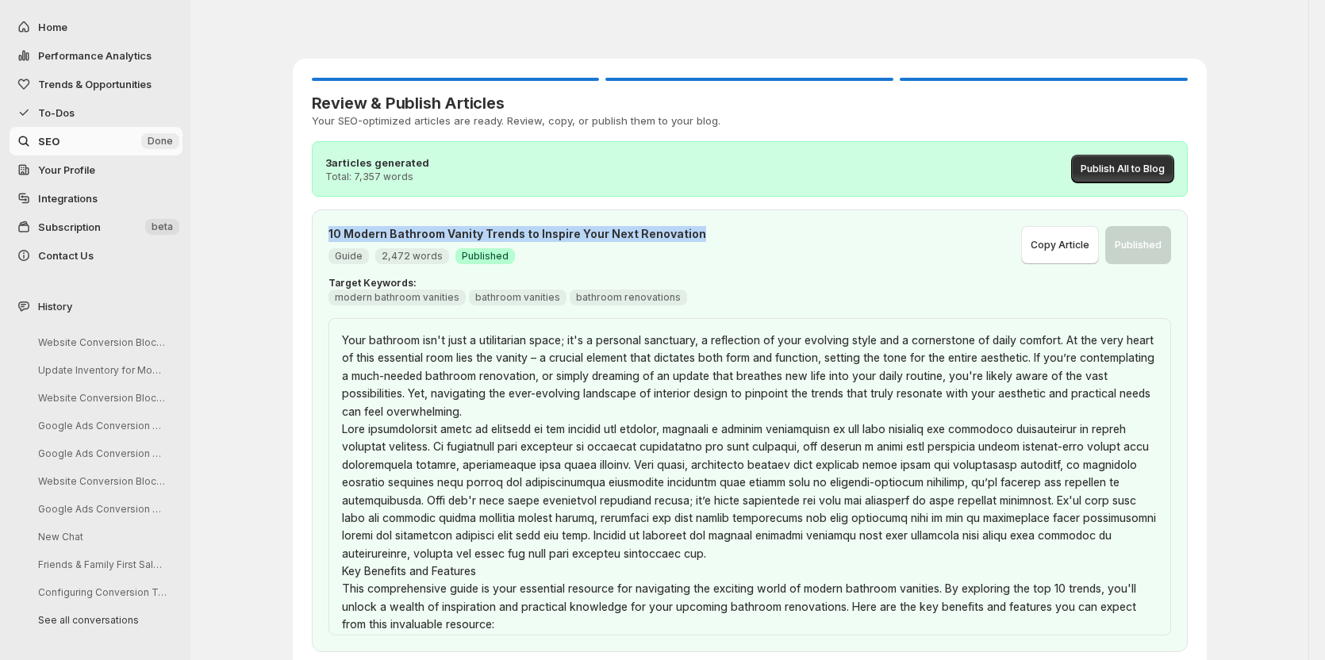
drag, startPoint x: 368, startPoint y: 235, endPoint x: 701, endPoint y: 232, distance: 333.3
click at [701, 232] on h4 "10 Modern Bathroom Vanity Trends to Inspire Your Next Renovation" at bounding box center [674, 234] width 693 height 16
copy h4 "10 Modern Bathroom Vanity Trends to Inspire Your Next Renovation"
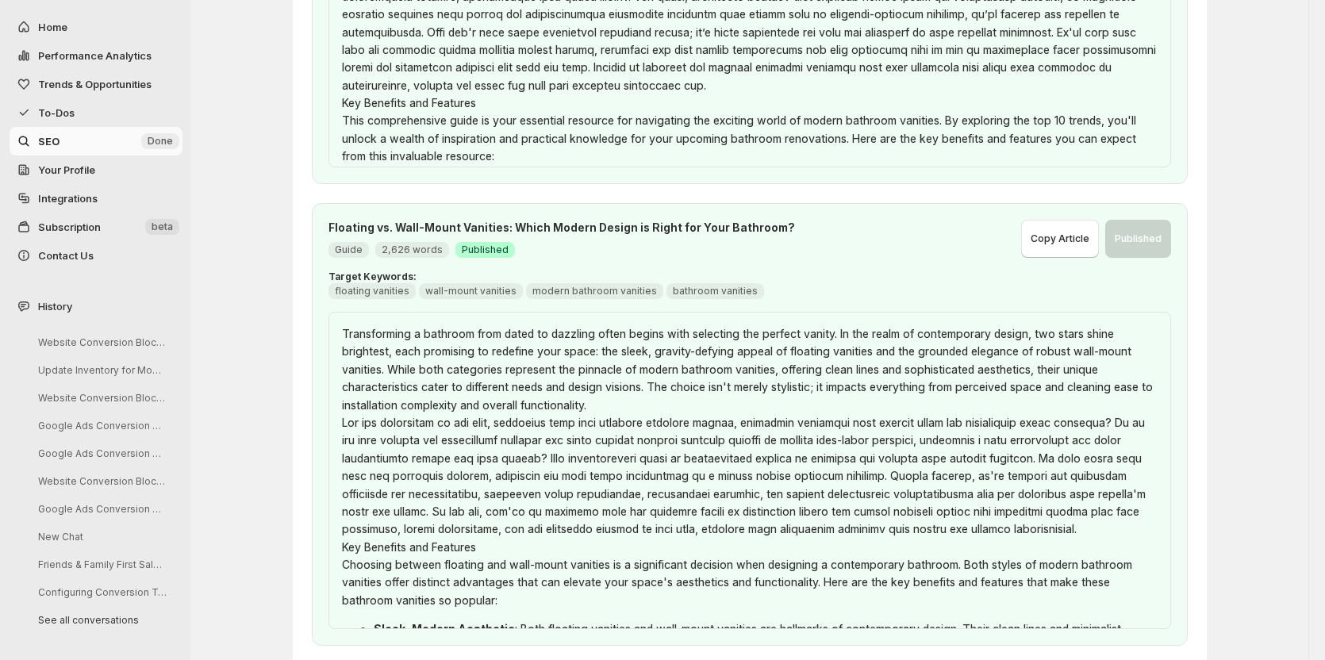
scroll to position [476, 0]
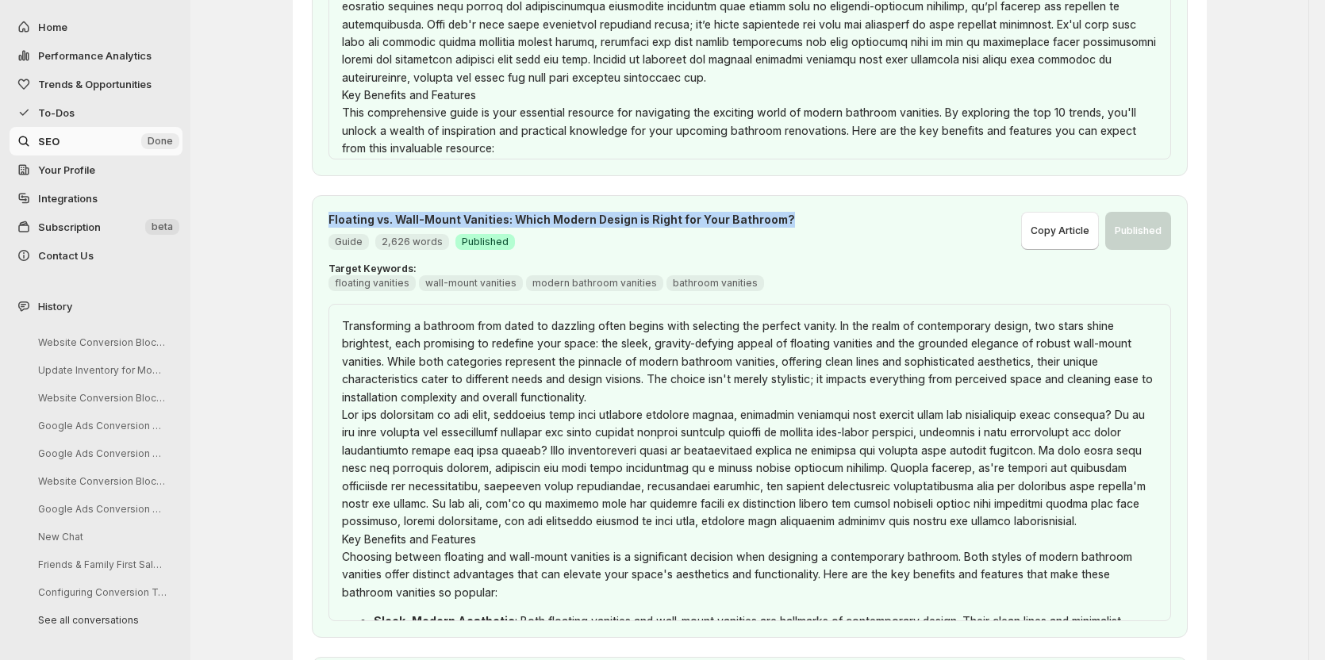
drag, startPoint x: 331, startPoint y: 221, endPoint x: 783, endPoint y: 212, distance: 452.3
click at [783, 212] on div "Floating vs. Wall-Mount Vanities: Which Modern Design is Right for Your Bathroo…" at bounding box center [750, 416] width 876 height 443
copy h4 "Floating vs. Wall-Mount Vanities: Which Modern Design is Right for Your Bathroo…"
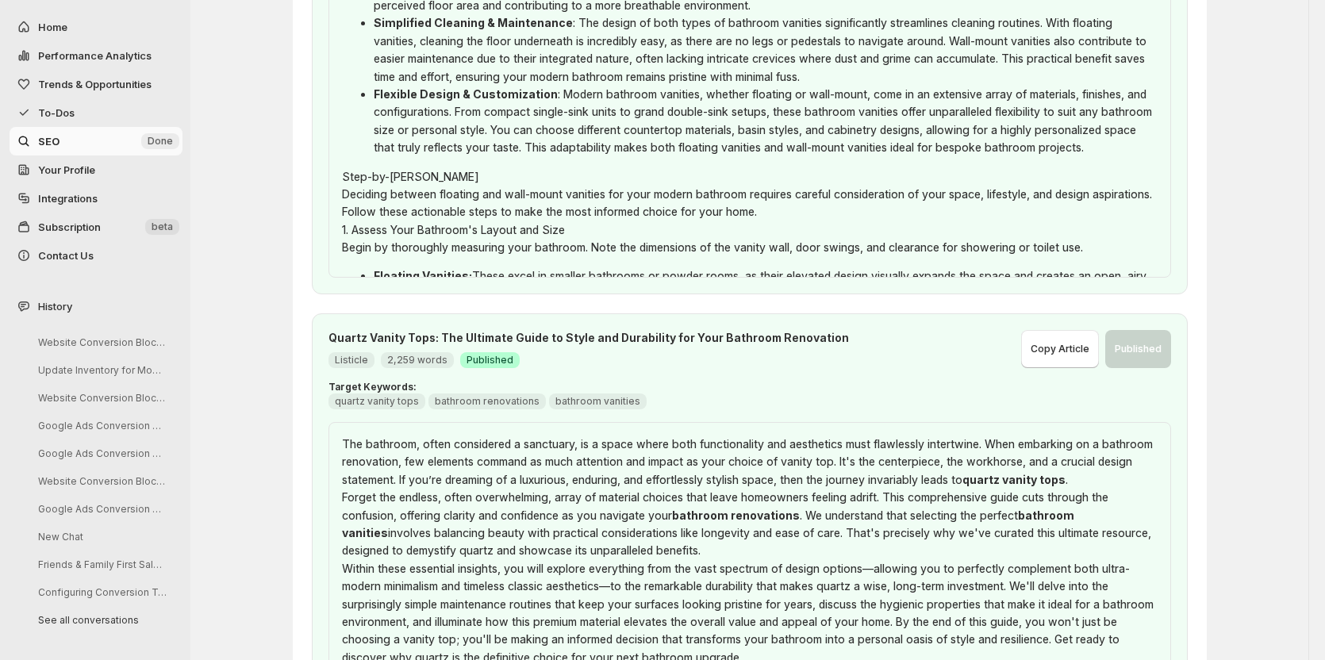
scroll to position [873, 0]
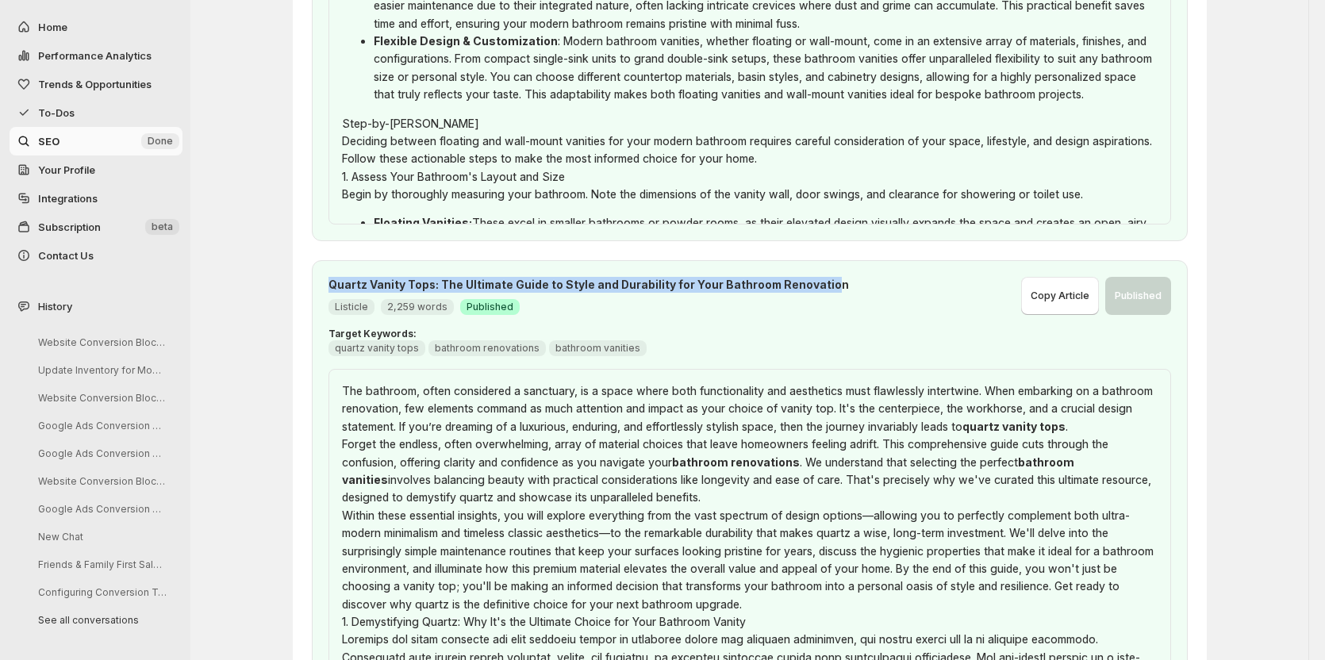
drag, startPoint x: 332, startPoint y: 285, endPoint x: 828, endPoint y: 281, distance: 495.9
click at [828, 281] on h4 "Quartz Vanity Tops: The Ultimate Guide to Style and Durability for Your Bathroo…" at bounding box center [674, 285] width 693 height 16
copy h4 "Quartz Vanity Tops: The Ultimate Guide to Style and Durability for Your Bathroo…"
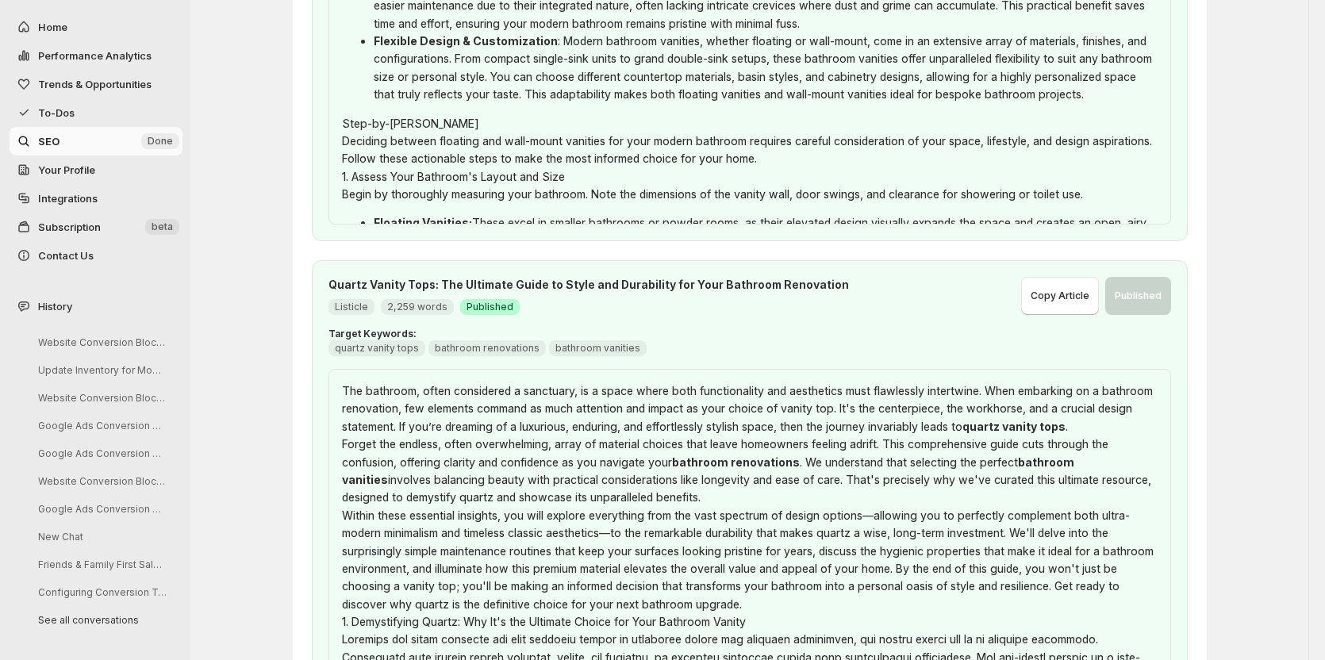
click at [838, 277] on h4 "Quartz Vanity Tops: The Ultimate Guide to Style and Durability for Your Bathroo…" at bounding box center [674, 285] width 693 height 16
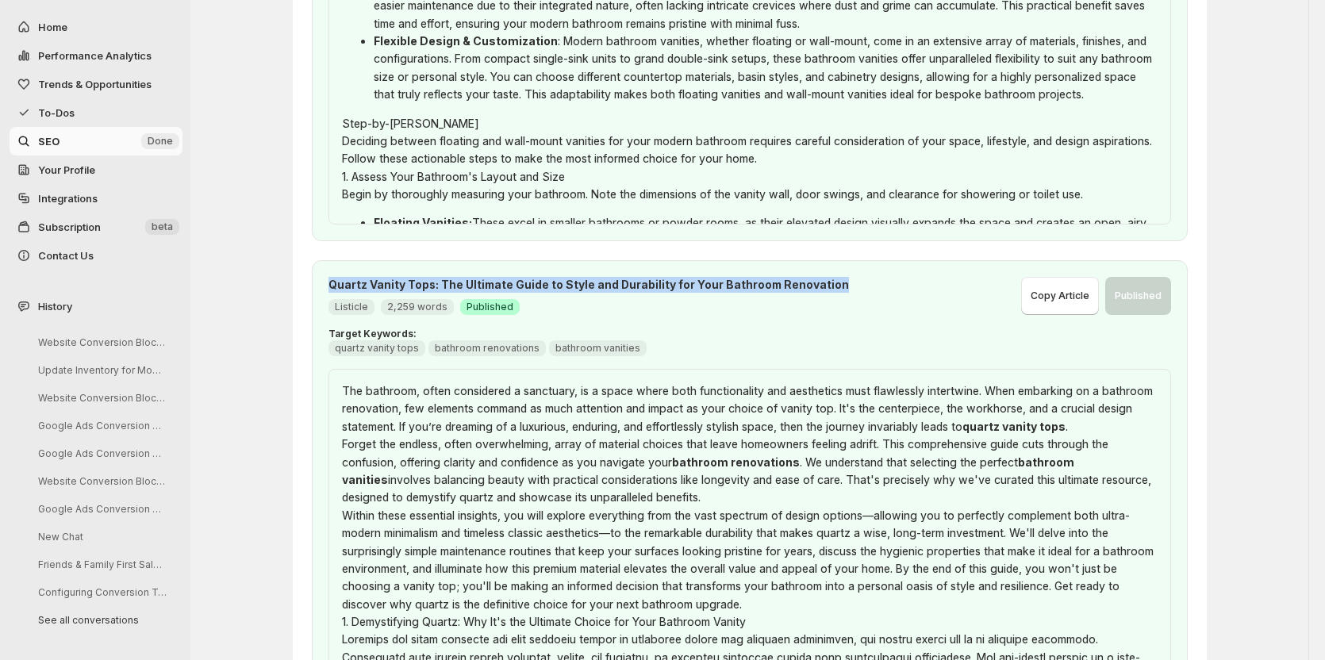
drag, startPoint x: 332, startPoint y: 285, endPoint x: 832, endPoint y: 282, distance: 499.9
click at [832, 282] on h4 "Quartz Vanity Tops: The Ultimate Guide to Style and Durability for Your Bathroo…" at bounding box center [674, 285] width 693 height 16
copy h4 "Quartz Vanity Tops: The Ultimate Guide to Style and Durability for Your Bathroo…"
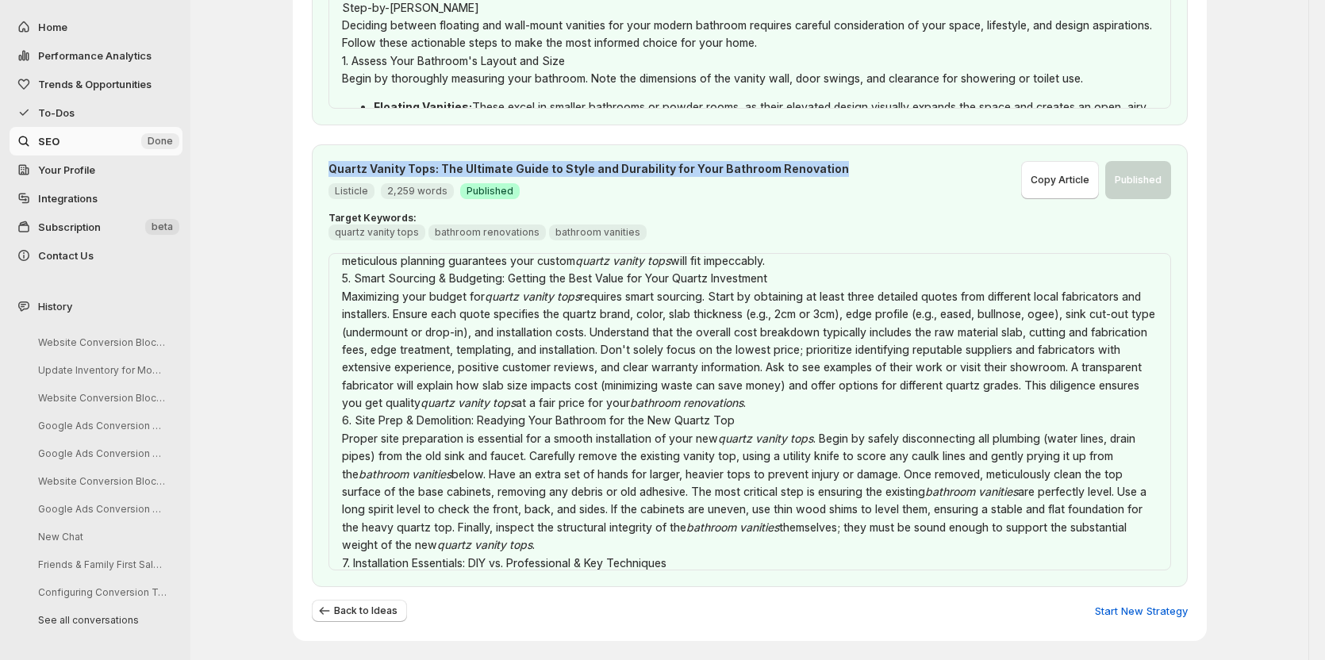
scroll to position [1031, 0]
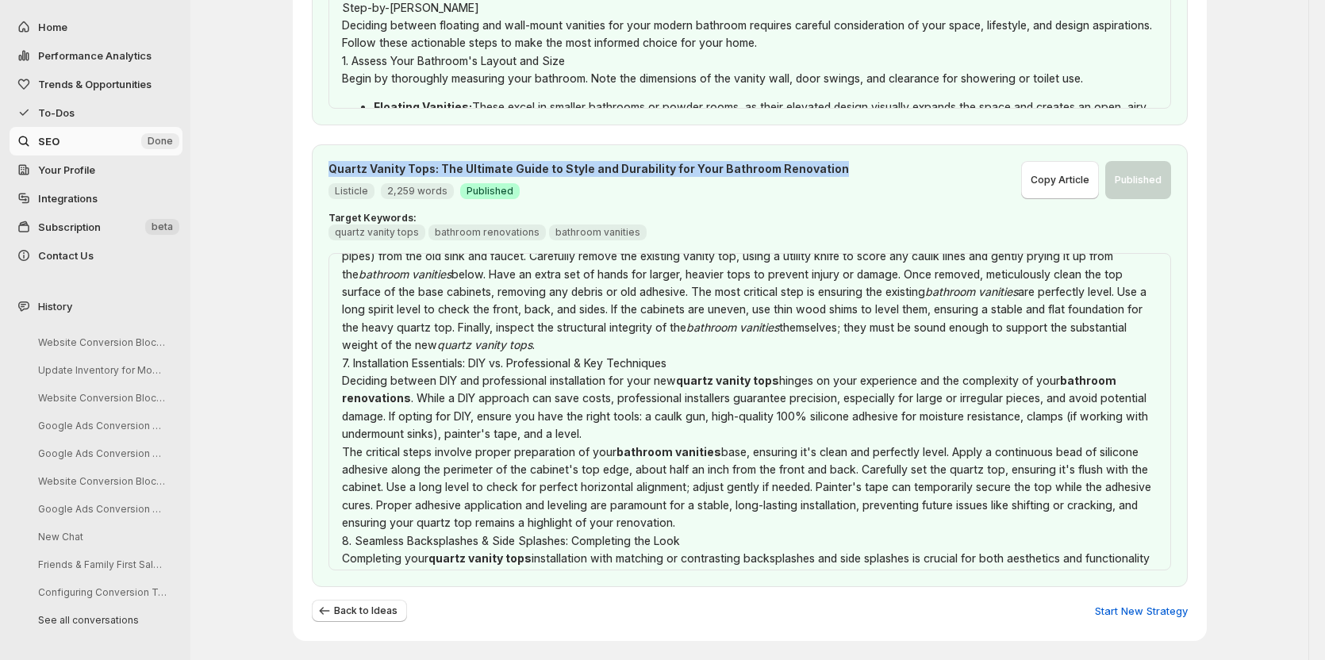
click at [71, 118] on span "To-Dos" at bounding box center [56, 112] width 36 height 13
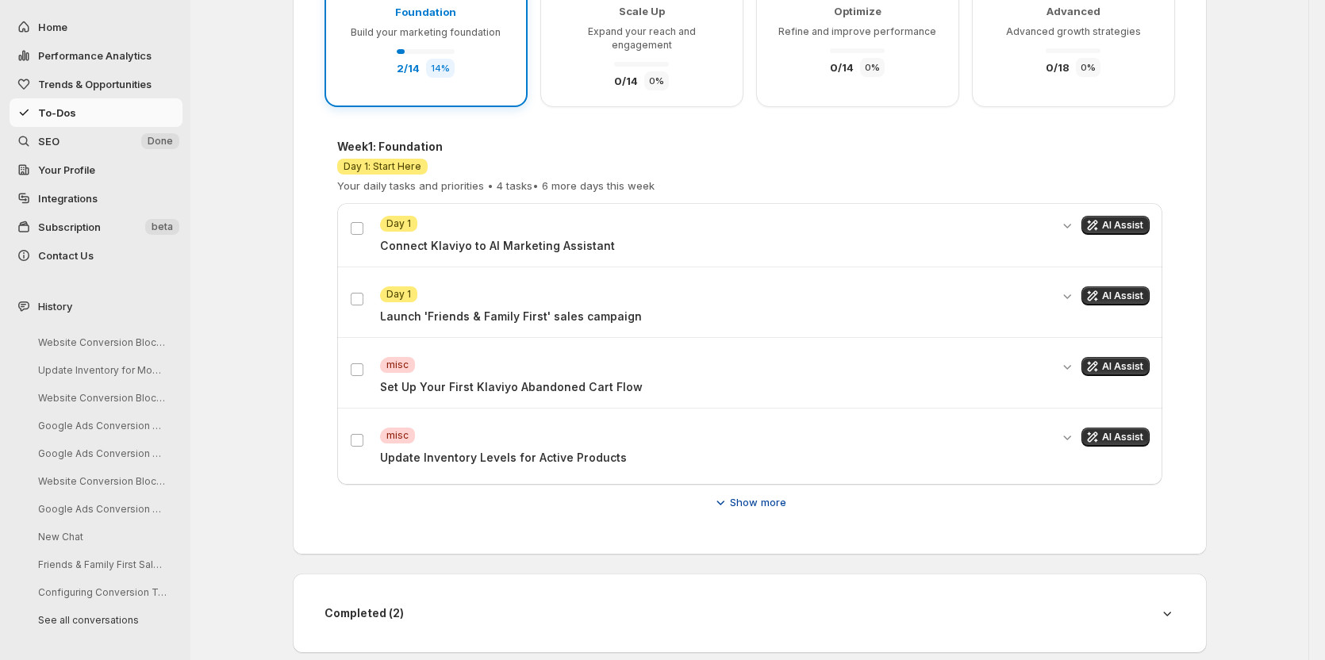
click at [751, 494] on span "Show more" at bounding box center [758, 502] width 56 height 16
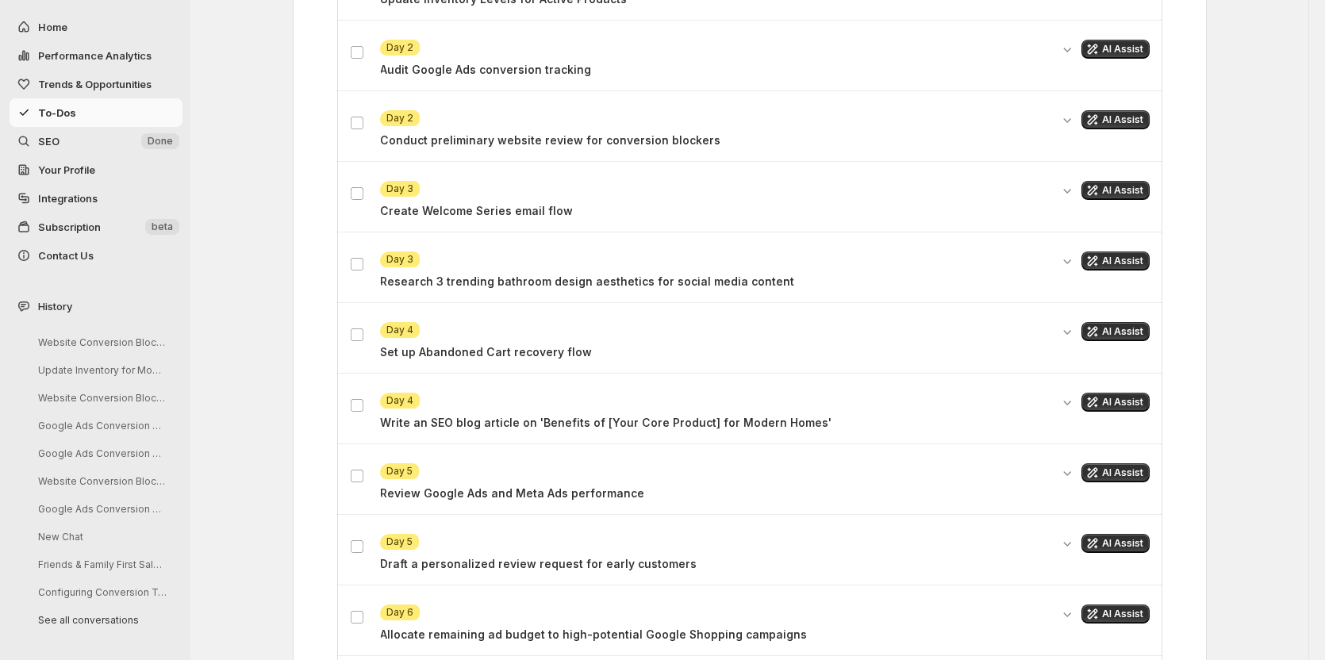
scroll to position [760, 0]
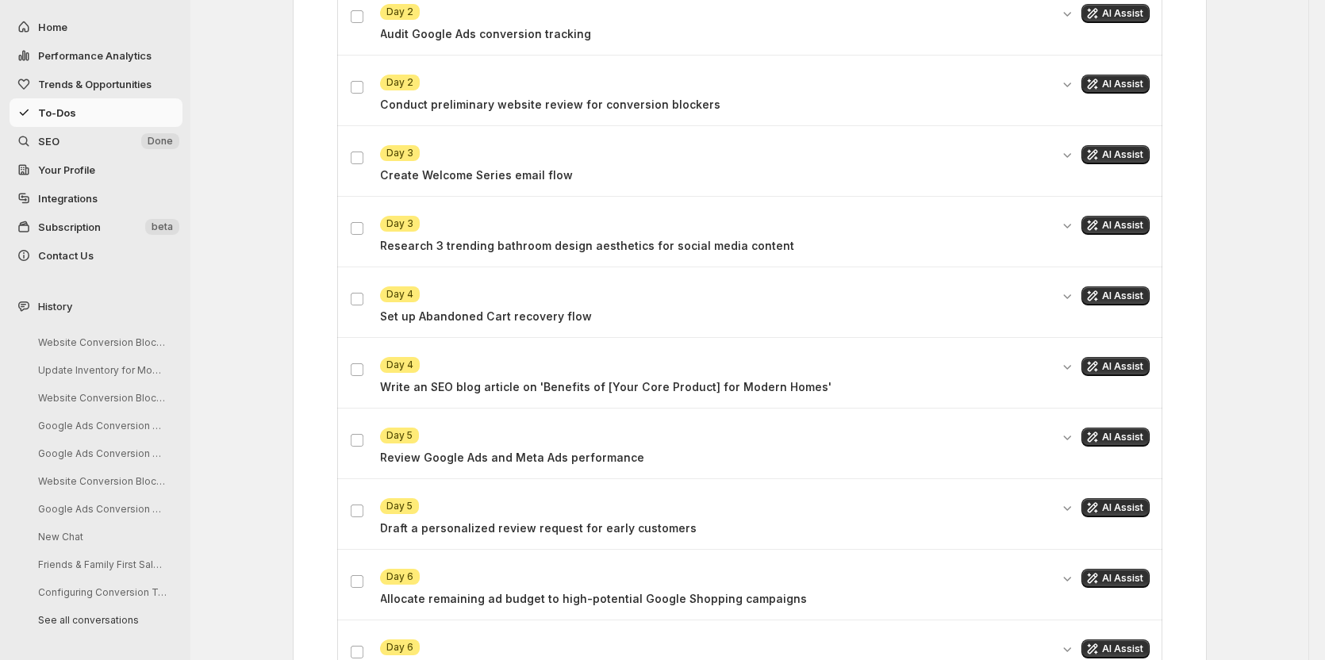
click at [1249, 355] on div "To-Do's 30-Day Marketing Plan 30-Day Marketing Acceleration Plan for Early-Stag…" at bounding box center [749, 132] width 1118 height 1785
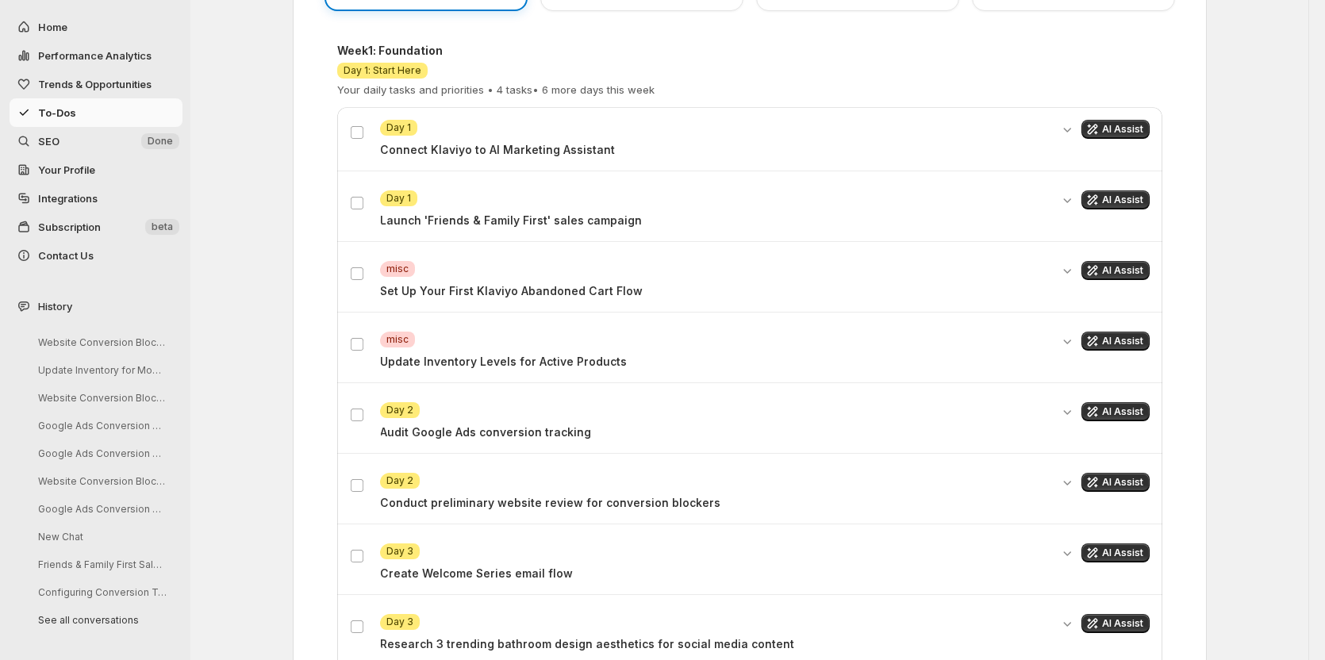
scroll to position [363, 0]
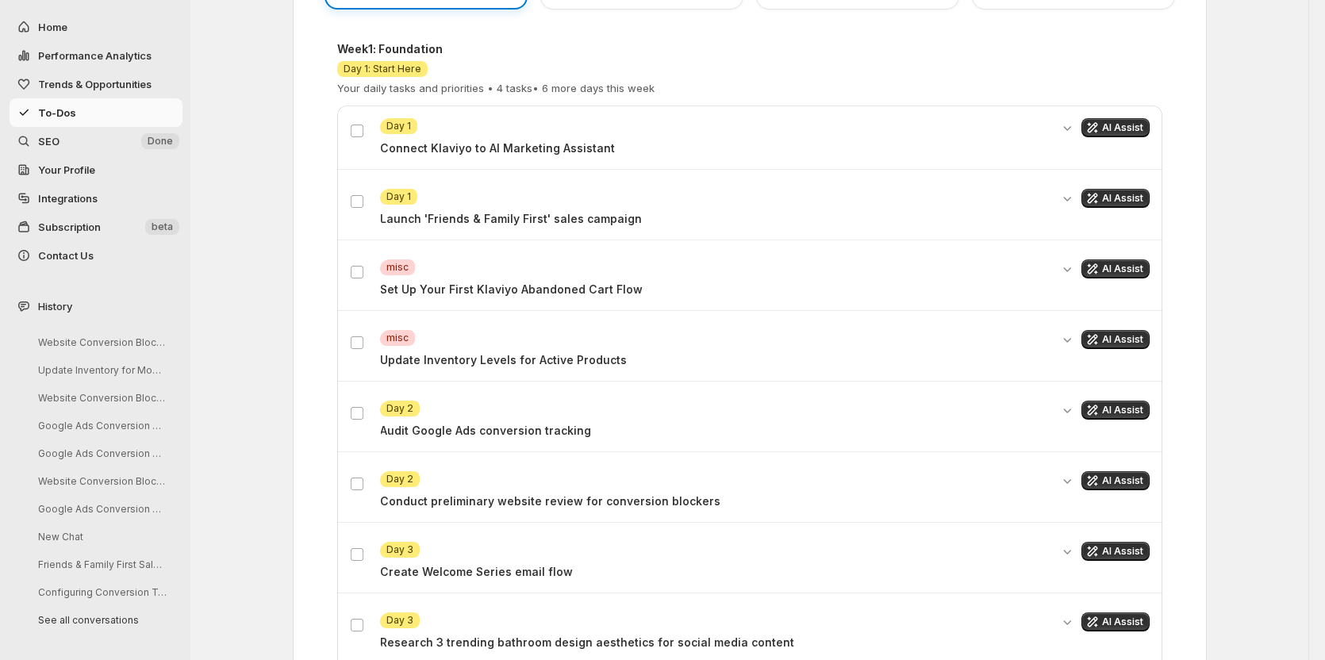
click at [519, 140] on p "Connect Klaviyo to AI Marketing Assistant" at bounding box center [715, 148] width 670 height 16
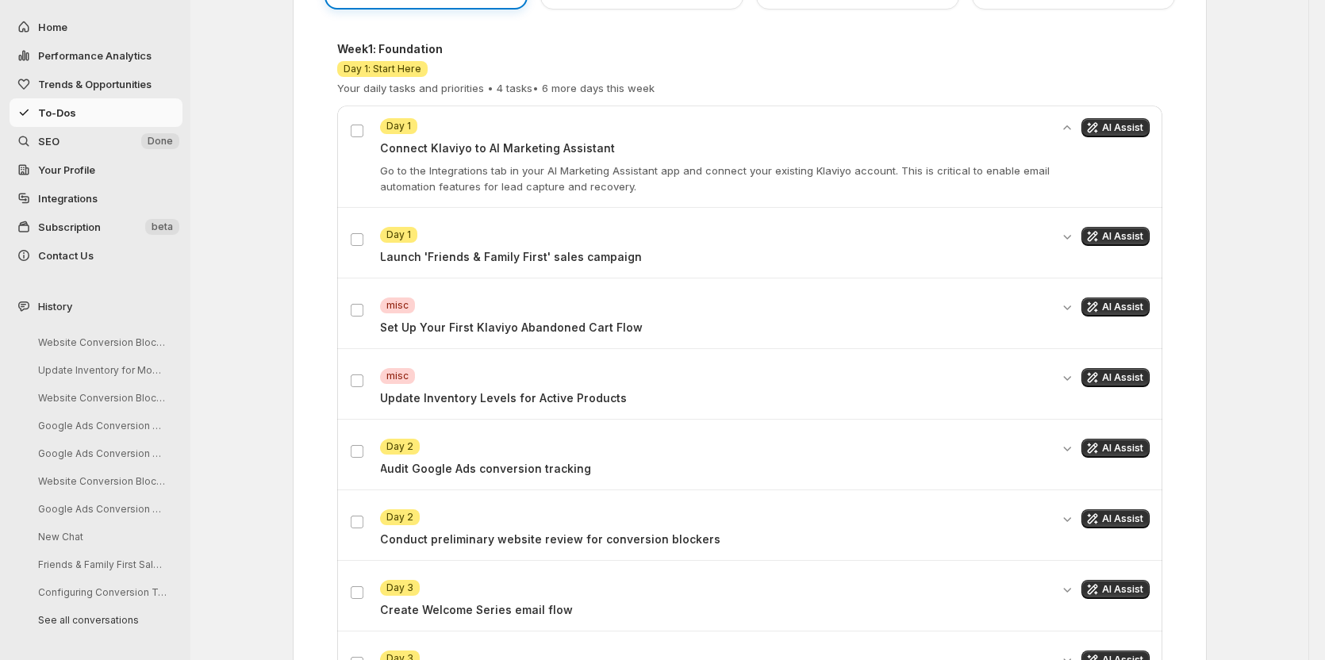
click at [405, 120] on span "Day 1" at bounding box center [398, 126] width 25 height 13
click at [430, 141] on p "Connect Klaviyo to AI Marketing Assistant" at bounding box center [715, 148] width 670 height 16
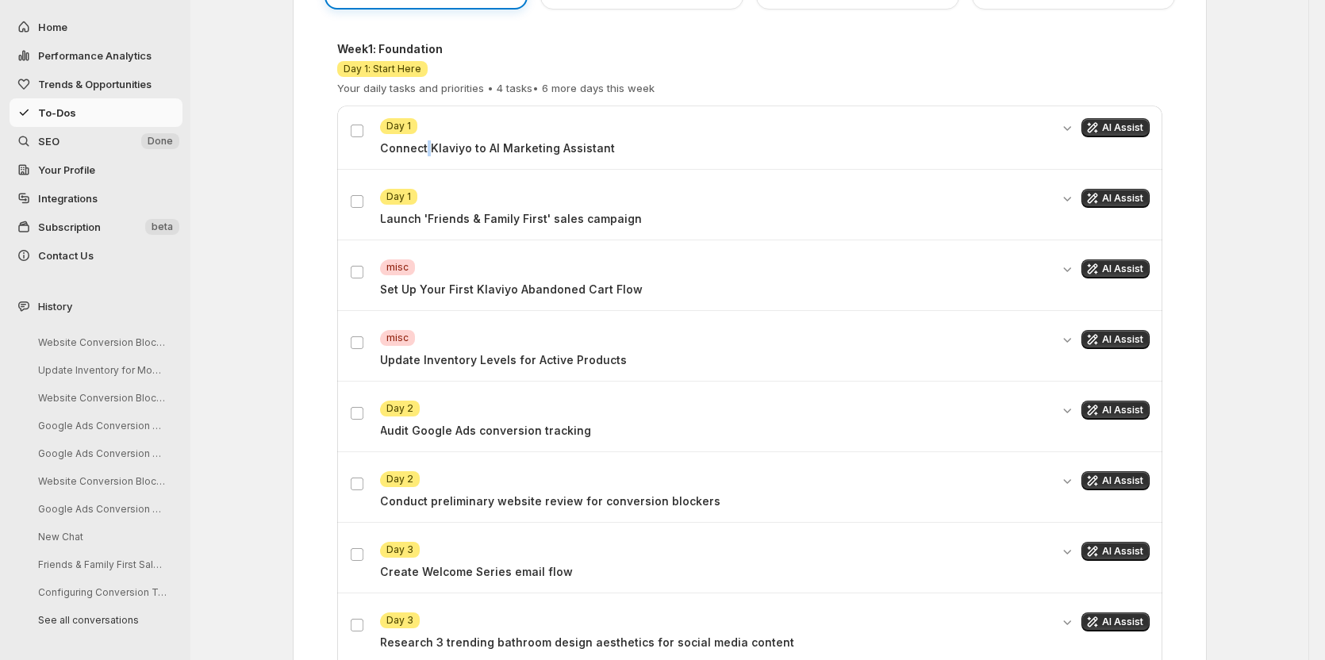
click at [430, 141] on p "Connect Klaviyo to AI Marketing Assistant" at bounding box center [715, 148] width 670 height 16
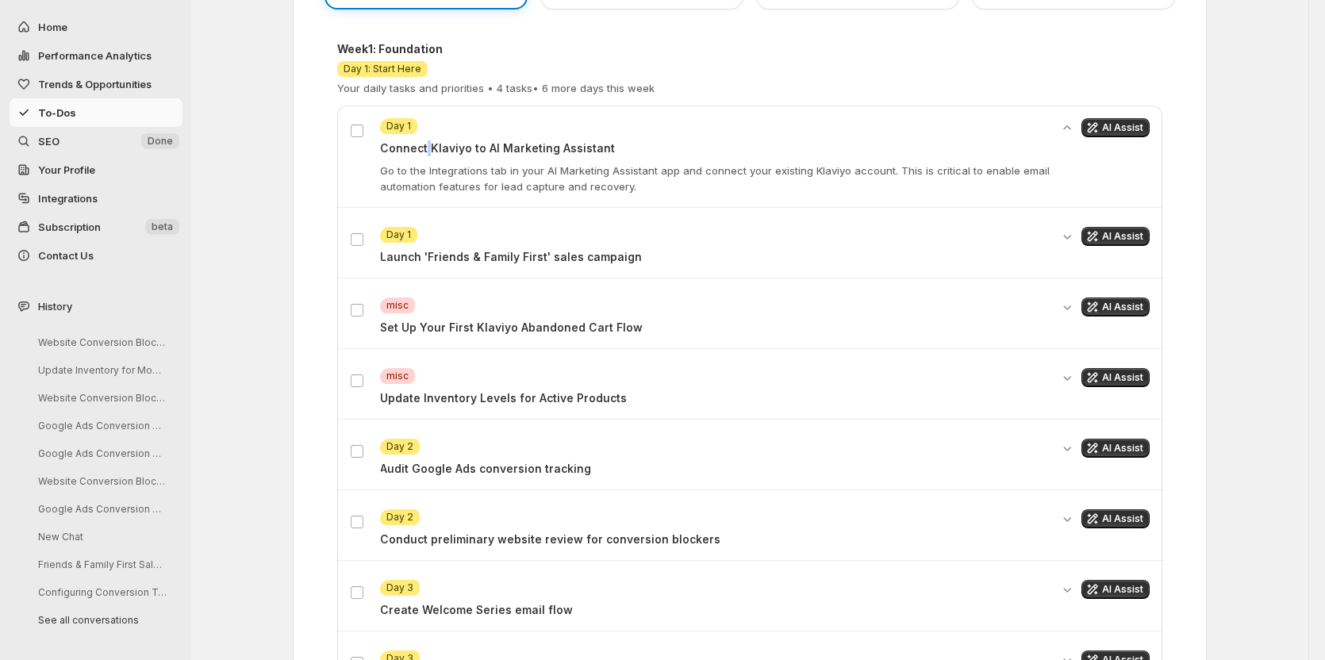
click at [433, 140] on p "Connect Klaviyo to AI Marketing Assistant" at bounding box center [715, 148] width 670 height 16
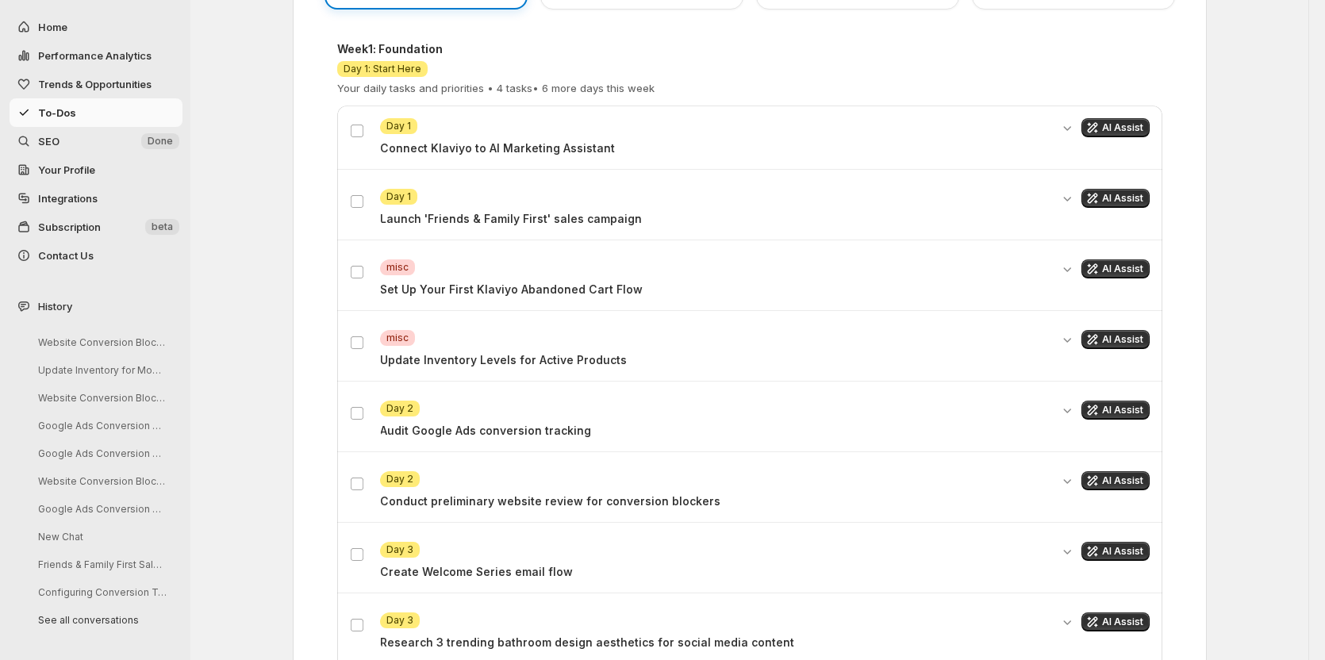
click at [682, 146] on div "Attention Day 1 Connect Klaviyo to AI Marketing Assistant AI Assist" at bounding box center [749, 137] width 825 height 63
click at [1072, 123] on icon "Expand details" at bounding box center [1067, 128] width 16 height 16
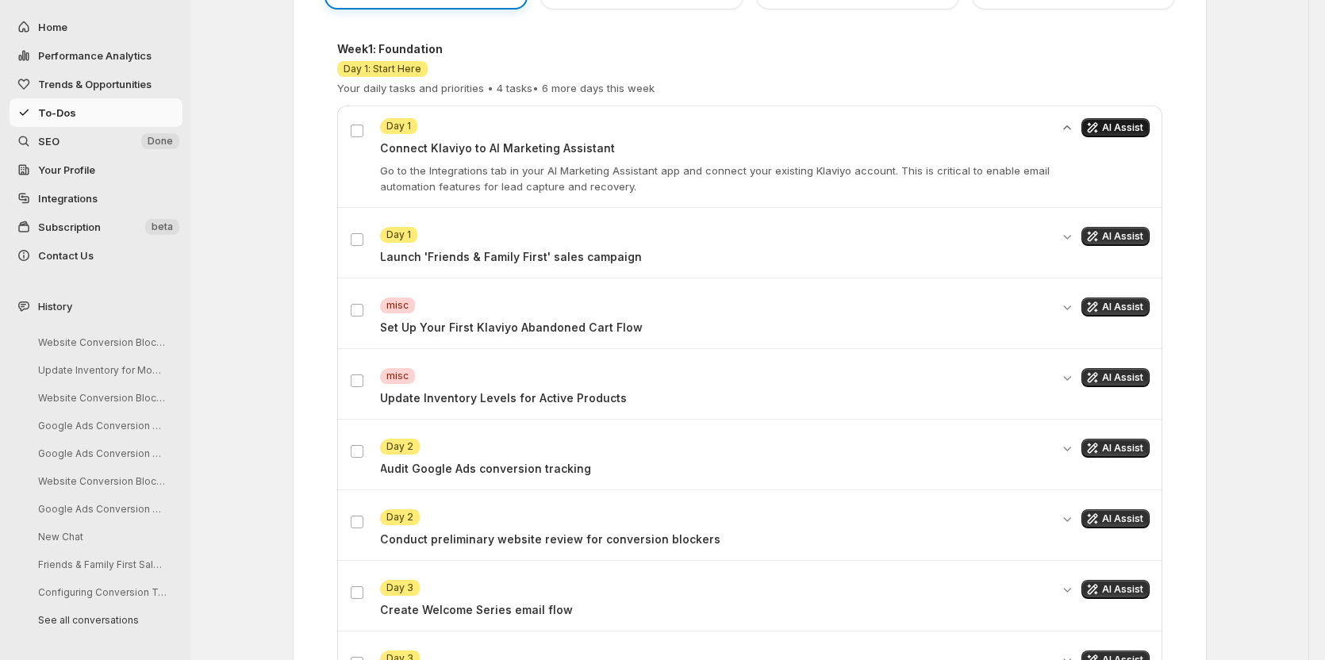
click at [1113, 121] on span "AI Assist" at bounding box center [1122, 127] width 41 height 13
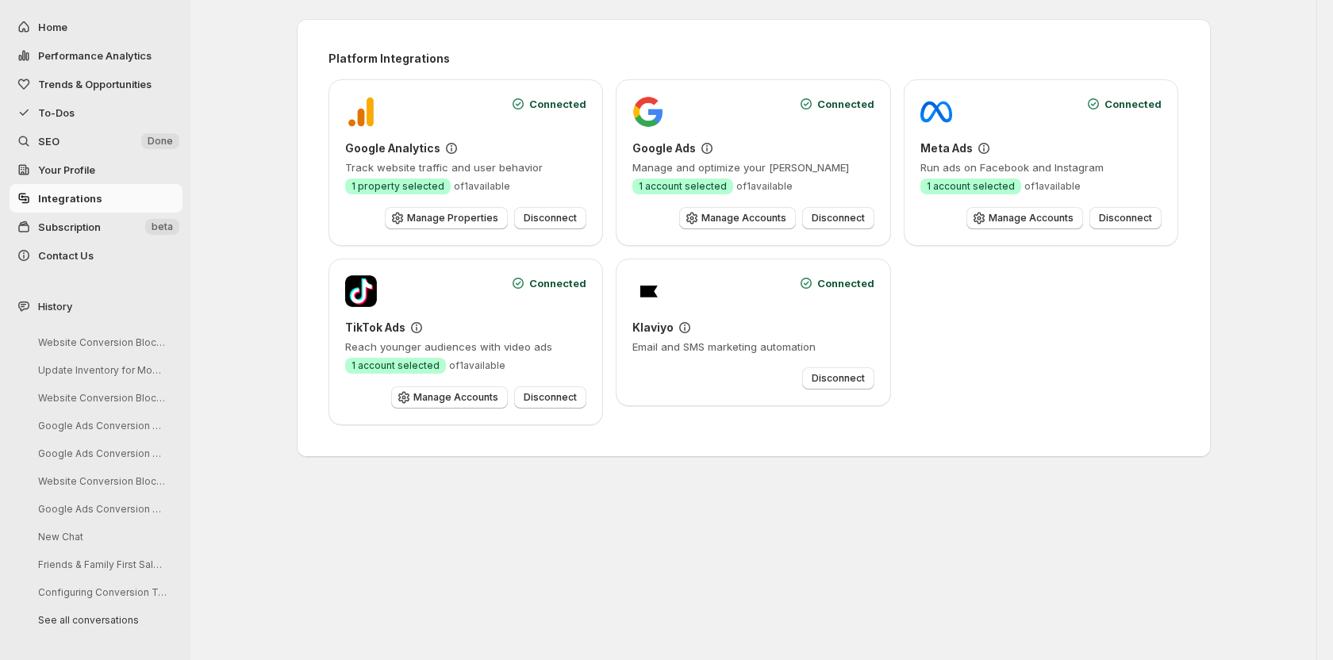
click at [67, 109] on span "To-Dos" at bounding box center [56, 112] width 36 height 13
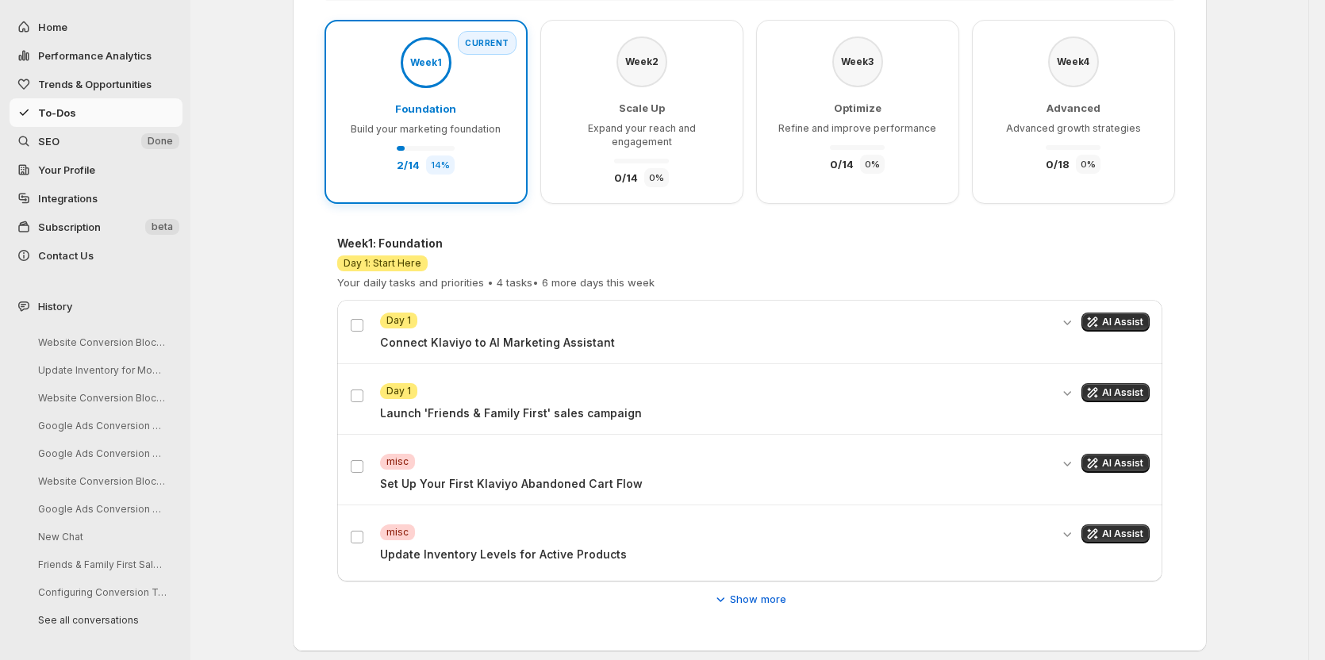
scroll to position [238, 0]
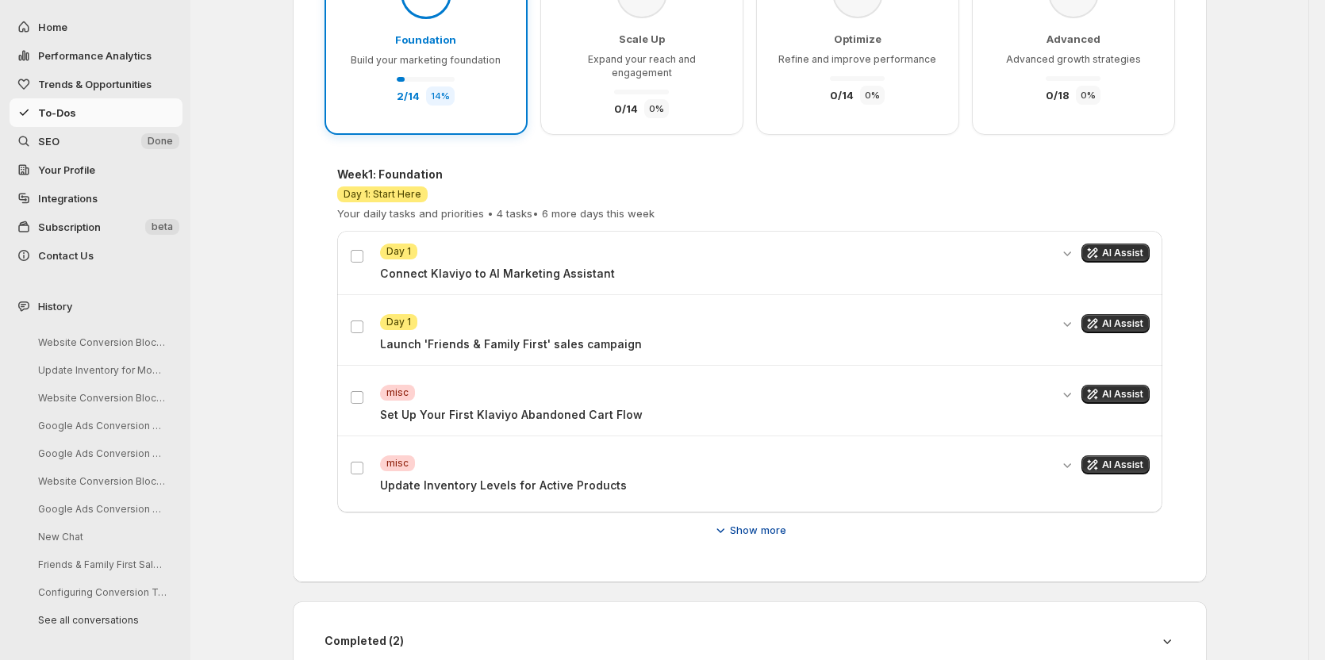
click at [756, 522] on span "Show more" at bounding box center [758, 530] width 56 height 16
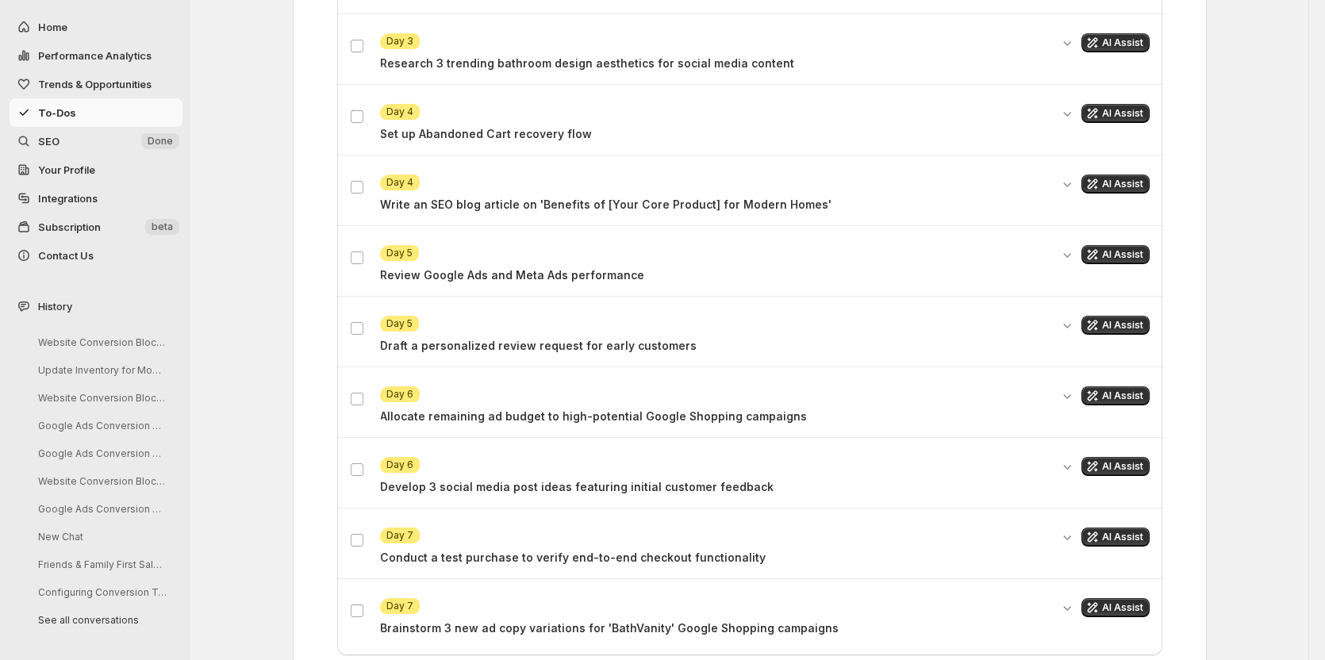
scroll to position [952, 0]
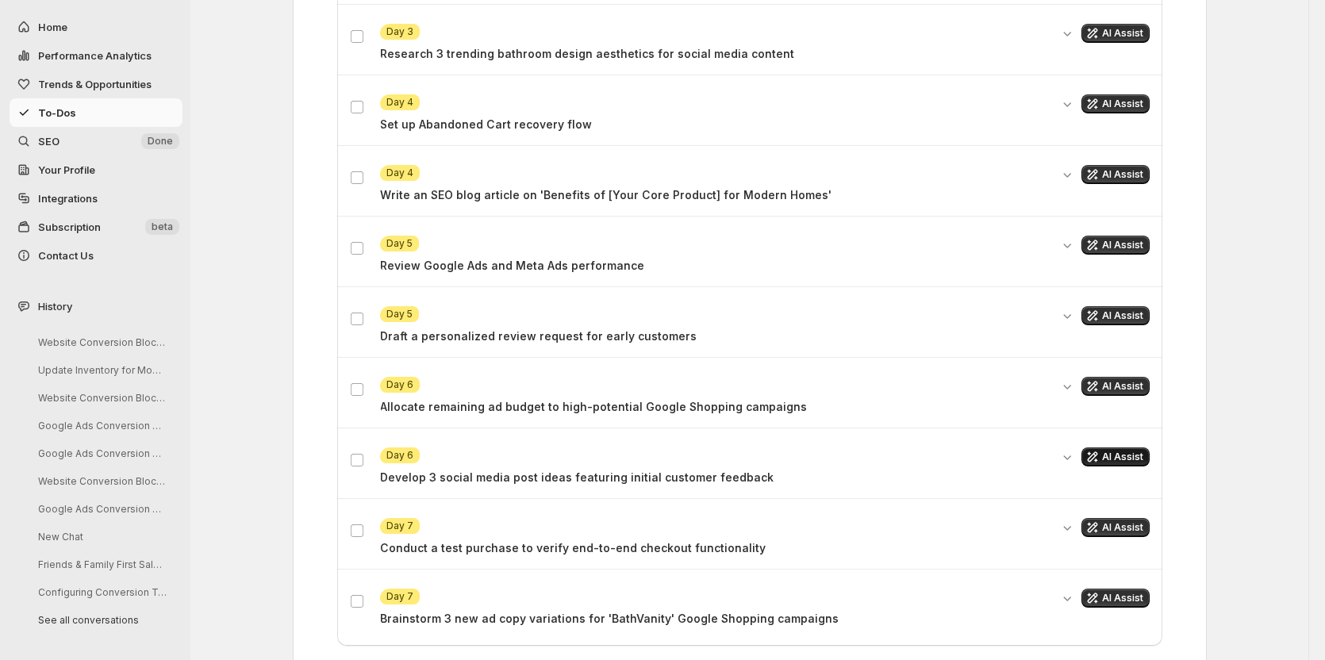
click at [1111, 451] on span "AI Assist" at bounding box center [1122, 457] width 41 height 13
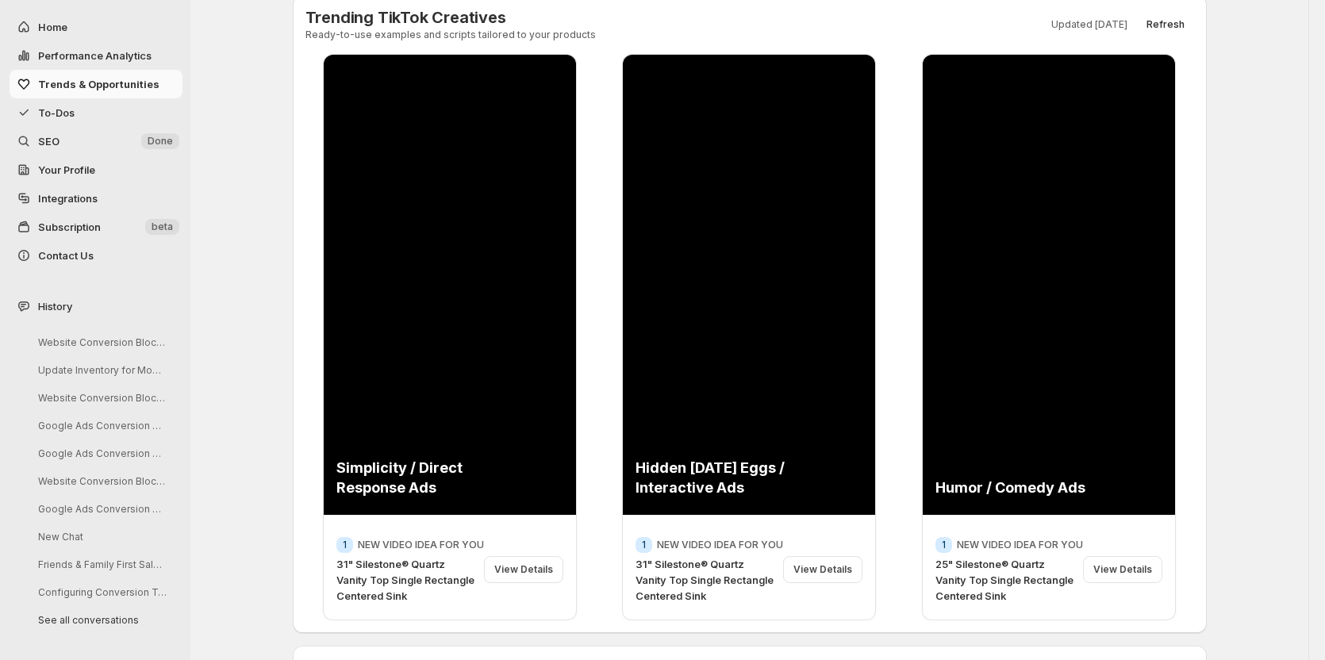
scroll to position [0, 0]
